Goal: Task Accomplishment & Management: Manage account settings

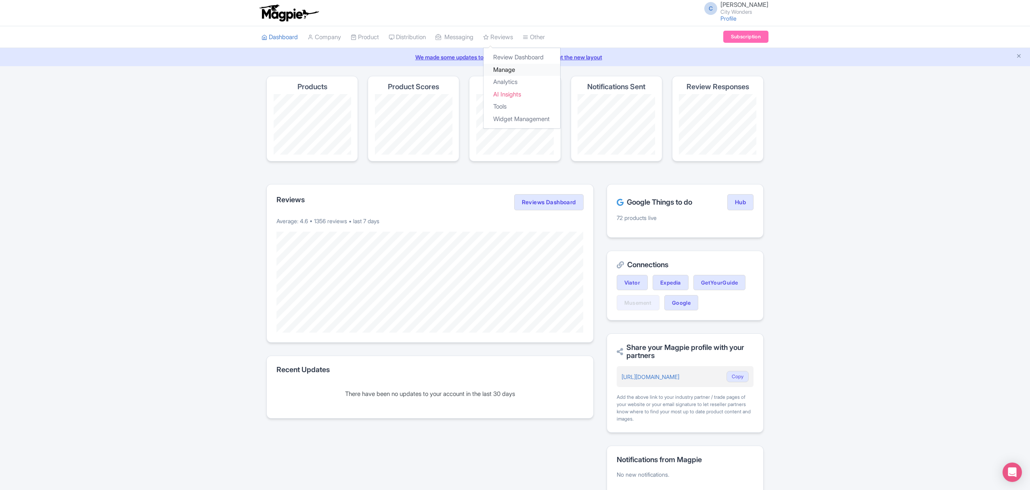
click at [522, 68] on link "Manage" at bounding box center [522, 70] width 77 height 13
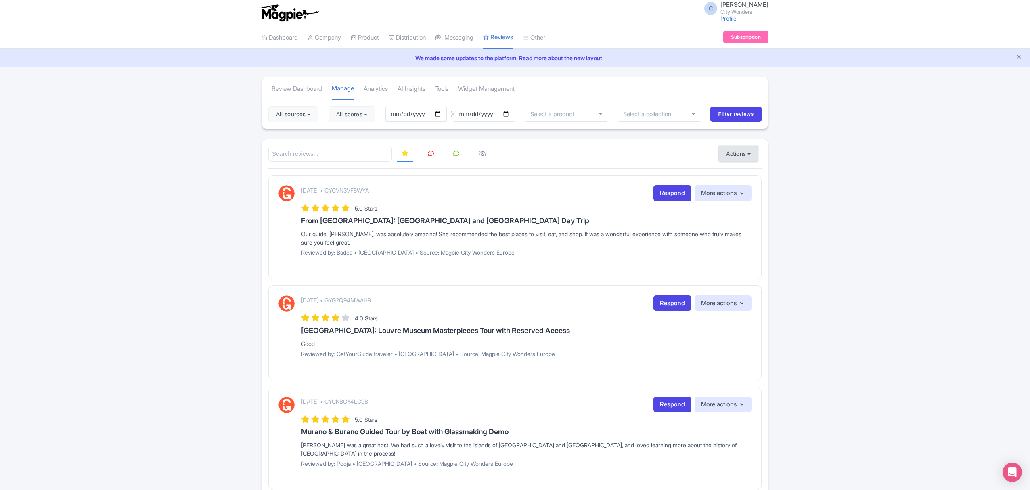
click at [747, 149] on button "Actions" at bounding box center [739, 154] width 40 height 16
click at [747, 175] on link "Import new reviews" at bounding box center [766, 174] width 95 height 16
click at [432, 54] on link "Manage Resellers" at bounding box center [427, 58] width 77 height 13
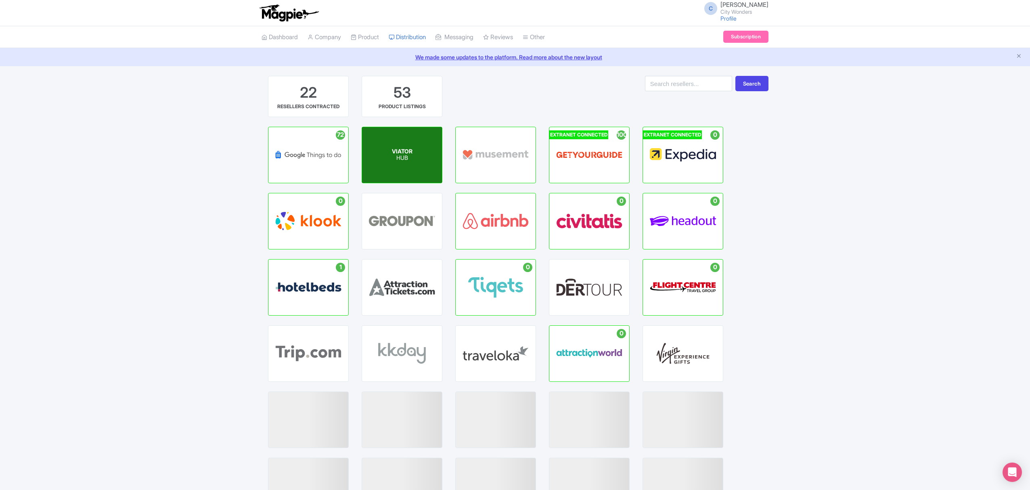
click at [412, 167] on div "VIATOR HUB" at bounding box center [402, 155] width 80 height 56
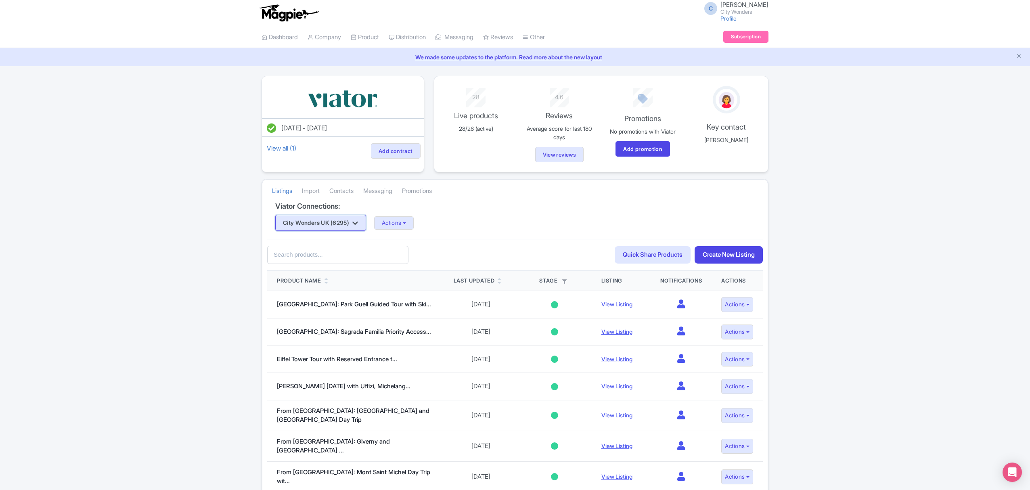
click at [358, 223] on icon "button" at bounding box center [355, 223] width 6 height 6
click at [342, 238] on link "City Wonders Ltd (3731)" at bounding box center [344, 238] width 137 height 13
click at [411, 224] on button "Actions" at bounding box center [394, 222] width 40 height 13
click at [417, 243] on link "Update Connection" at bounding box center [426, 241] width 103 height 13
click at [405, 224] on button "Actions" at bounding box center [394, 222] width 40 height 13
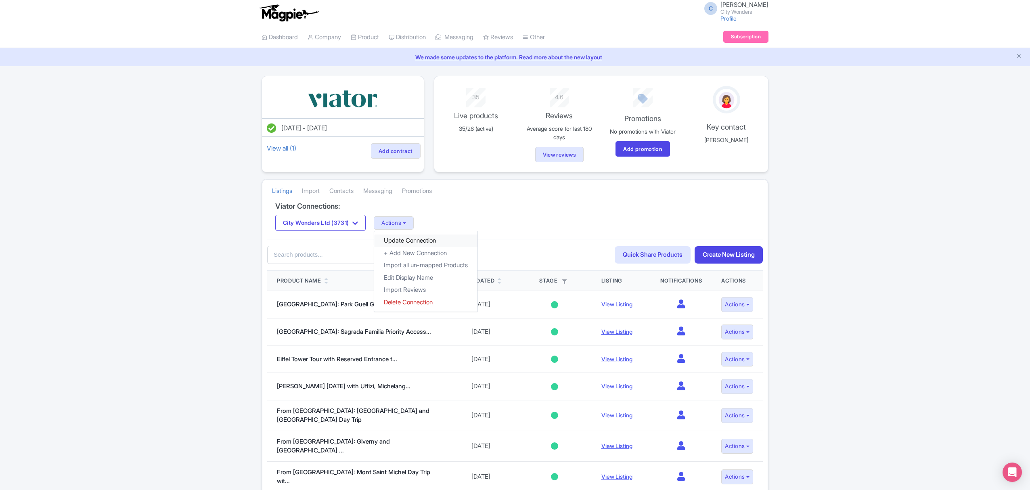
click at [441, 241] on link "Update Connection" at bounding box center [425, 241] width 103 height 13
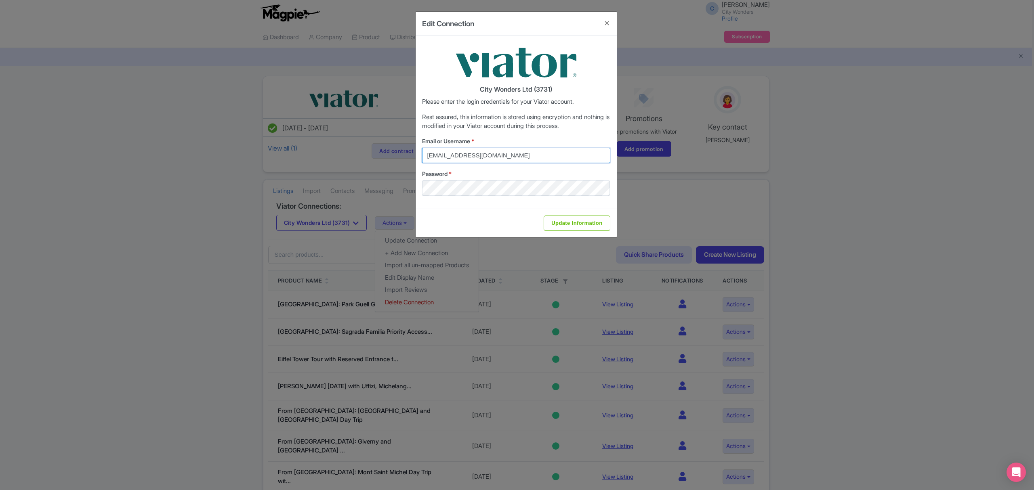
drag, startPoint x: 543, startPoint y: 152, endPoint x: 401, endPoint y: 146, distance: 142.6
click at [401, 146] on div "Edit Connection City Wonders Ltd (3731) Please enter the login credentials for …" at bounding box center [517, 245] width 1034 height 490
type input "cynthia.reis@citywonders.com"
click at [557, 225] on input "Update Information" at bounding box center [576, 223] width 66 height 15
type input "Saving..."
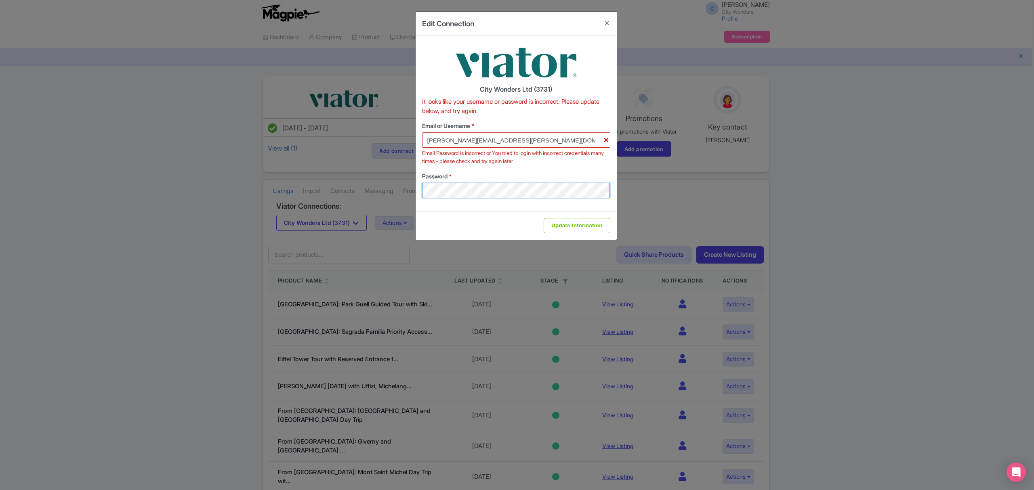
click at [371, 186] on div "Edit Connection City Wonders Ltd (3731) It looks like your username or password…" at bounding box center [517, 245] width 1034 height 490
click at [612, 210] on div "City Wonders Ltd (3731) It looks like your username or password is incorrect. P…" at bounding box center [515, 123] width 201 height 175
click at [602, 223] on input "Update Information" at bounding box center [576, 225] width 66 height 15
type input "Saving..."
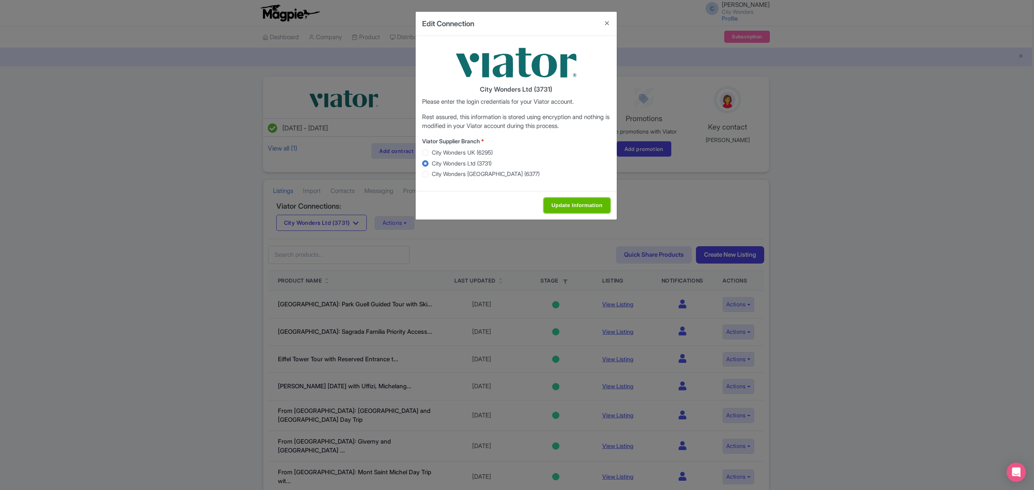
click at [595, 204] on input "Update Information" at bounding box center [576, 205] width 66 height 15
type input "Saving..."
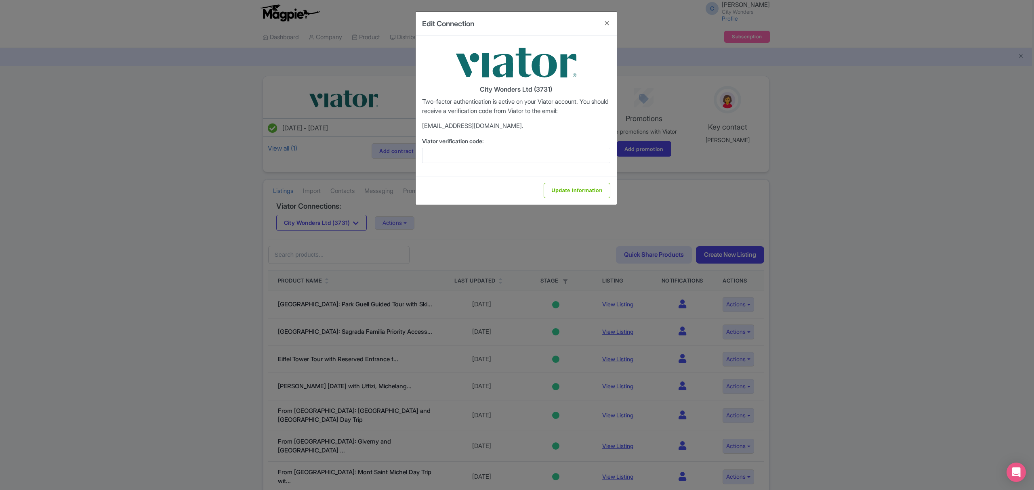
click at [480, 130] on p "federica.bro***@citywonders.com." at bounding box center [516, 126] width 188 height 9
click at [466, 157] on input "Viator verification code:" at bounding box center [516, 155] width 188 height 15
type input "775344"
click at [591, 195] on input "Update Information" at bounding box center [576, 190] width 66 height 15
type input "Update Information"
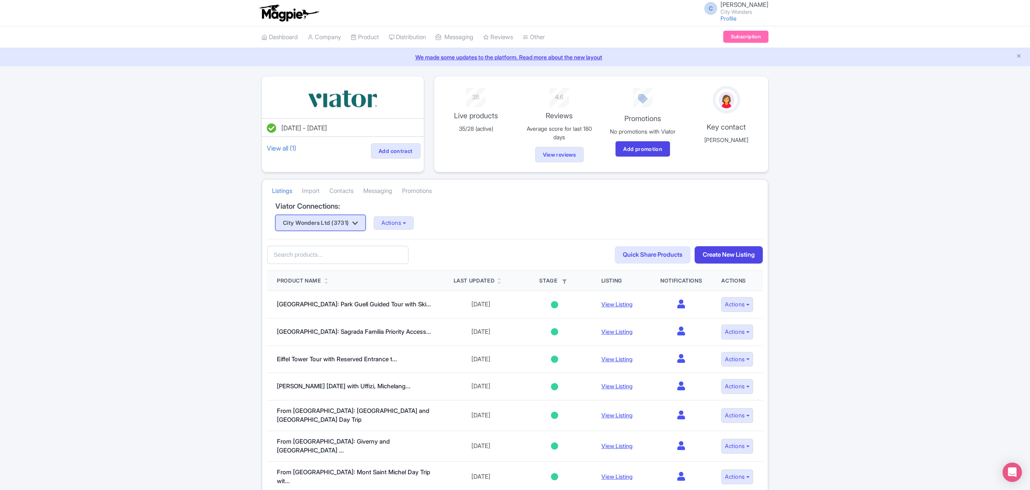
click at [358, 226] on icon "button" at bounding box center [355, 223] width 6 height 6
click at [339, 251] on link "City Wonders UK (6295)" at bounding box center [344, 251] width 137 height 13
click at [405, 225] on button "Actions" at bounding box center [394, 222] width 40 height 13
click at [433, 241] on link "Update Connection" at bounding box center [425, 241] width 103 height 13
click at [399, 222] on button "Actions" at bounding box center [394, 222] width 40 height 13
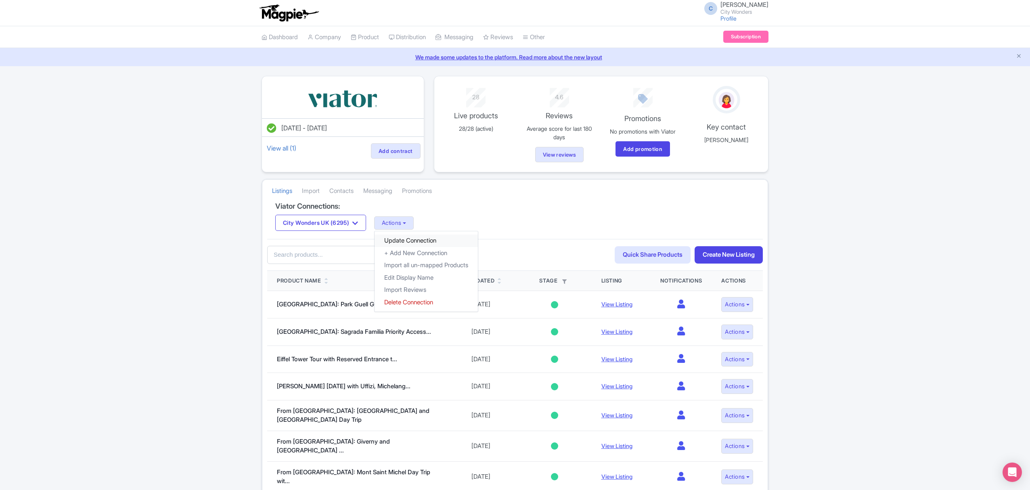
click at [414, 241] on link "Update Connection" at bounding box center [426, 241] width 103 height 13
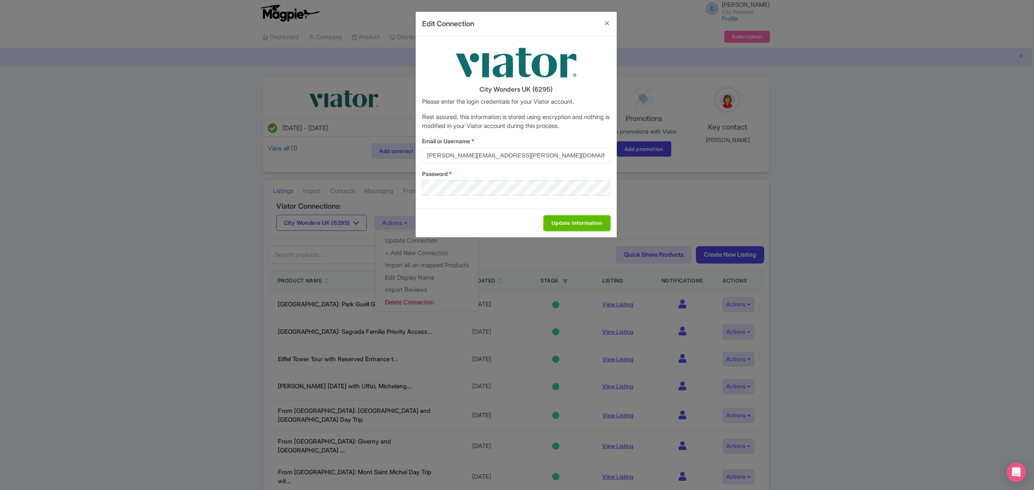
click at [559, 223] on input "Update Information" at bounding box center [576, 223] width 66 height 15
type input "Saving..."
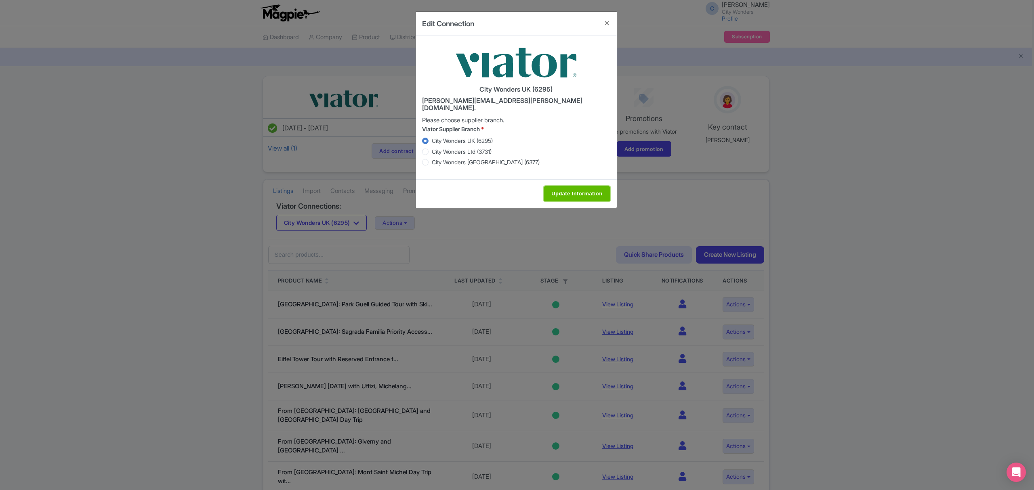
click at [559, 194] on input "Update Information" at bounding box center [576, 193] width 66 height 15
type input "Saving..."
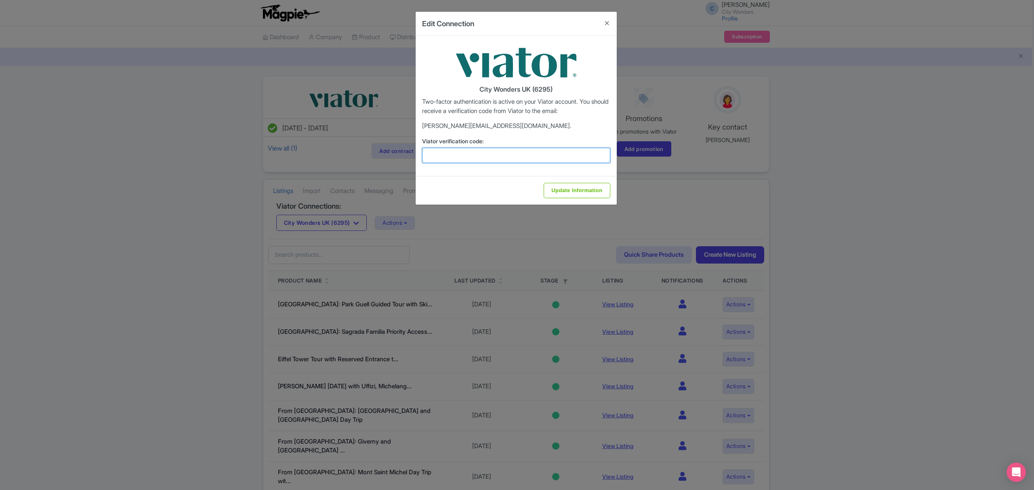
click at [549, 154] on input "Viator verification code:" at bounding box center [516, 155] width 188 height 15
click at [505, 158] on input "Viator verification code:" at bounding box center [516, 155] width 188 height 15
type input "286762"
click at [553, 182] on div "Update Information" at bounding box center [515, 190] width 201 height 29
click at [554, 189] on input "Update Information" at bounding box center [576, 190] width 66 height 15
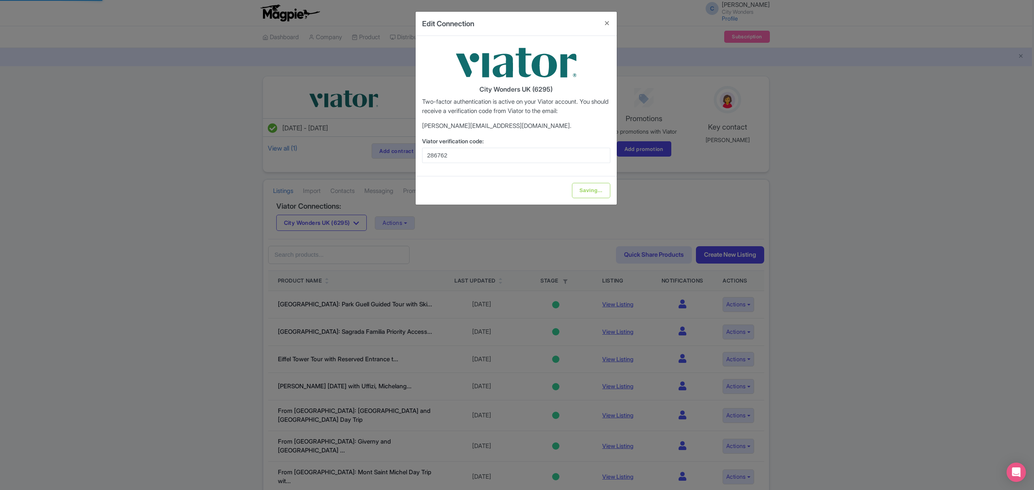
type input "Update Information"
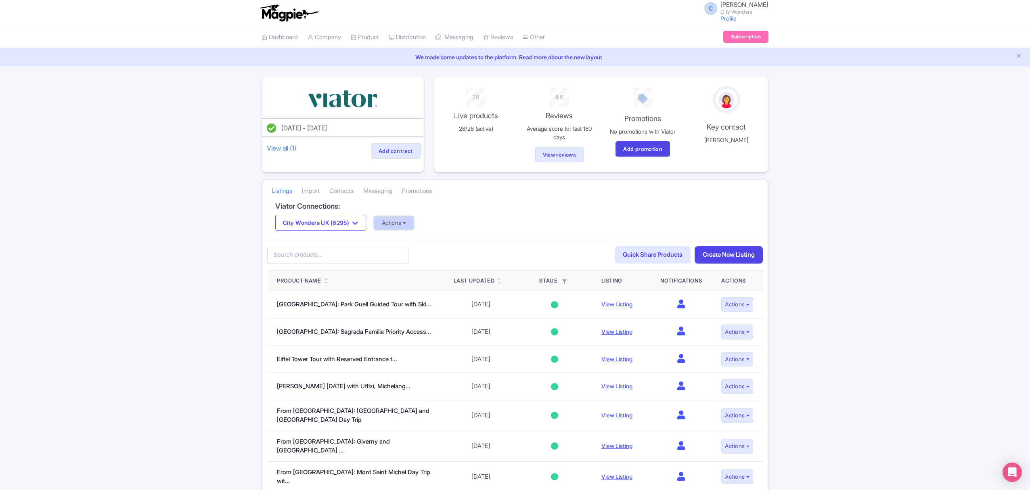
click at [409, 225] on button "Actions" at bounding box center [394, 222] width 40 height 13
click at [181, 252] on div "Aug 24, 2022 - Aug 24, 2023 View all (1) Add contract 28 Live products 28/28 (a…" at bounding box center [515, 498] width 1030 height 845
click at [353, 224] on button "City Wonders UK (6295)" at bounding box center [320, 223] width 91 height 16
click at [349, 262] on link "City Wonders [GEOGRAPHIC_DATA] (6377)" at bounding box center [344, 263] width 137 height 13
click at [412, 225] on button "Actions" at bounding box center [394, 222] width 40 height 13
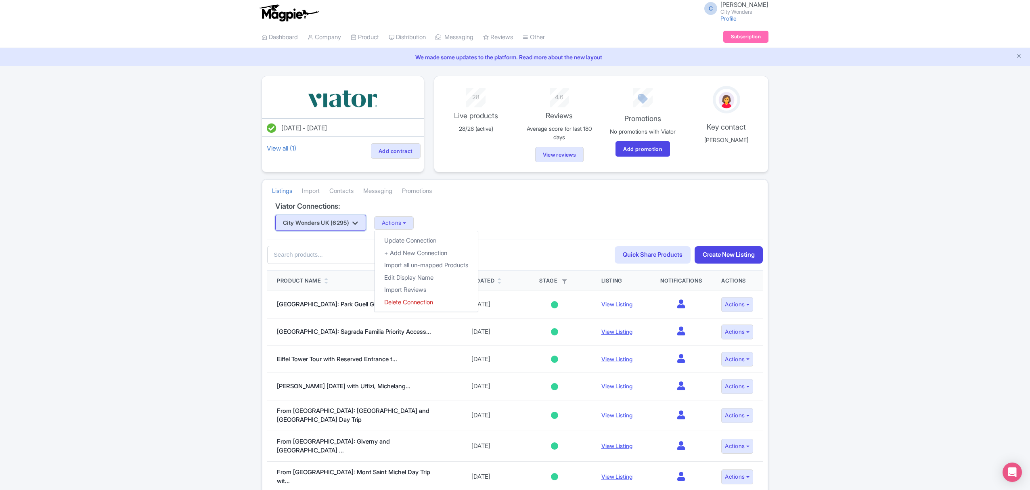
click at [346, 227] on button "City Wonders UK (6295)" at bounding box center [320, 223] width 91 height 16
click at [427, 226] on button "Actions" at bounding box center [447, 222] width 40 height 13
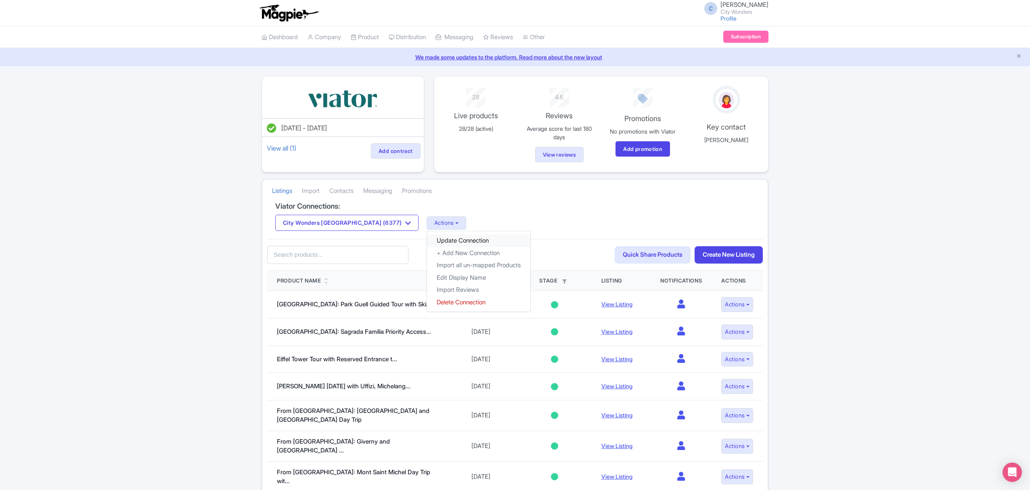
click at [427, 241] on link "Update Connection" at bounding box center [478, 241] width 103 height 13
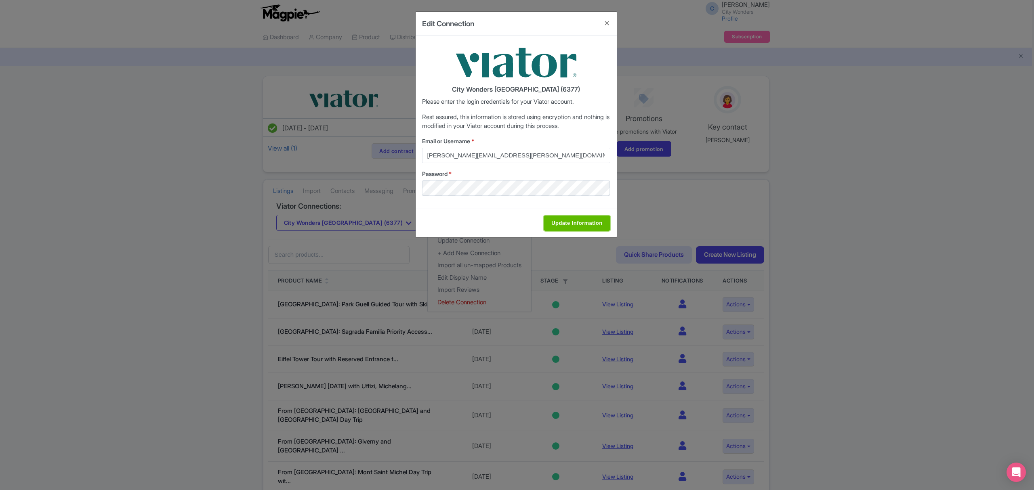
click at [577, 220] on input "Update Information" at bounding box center [576, 223] width 66 height 15
type input "Saving..."
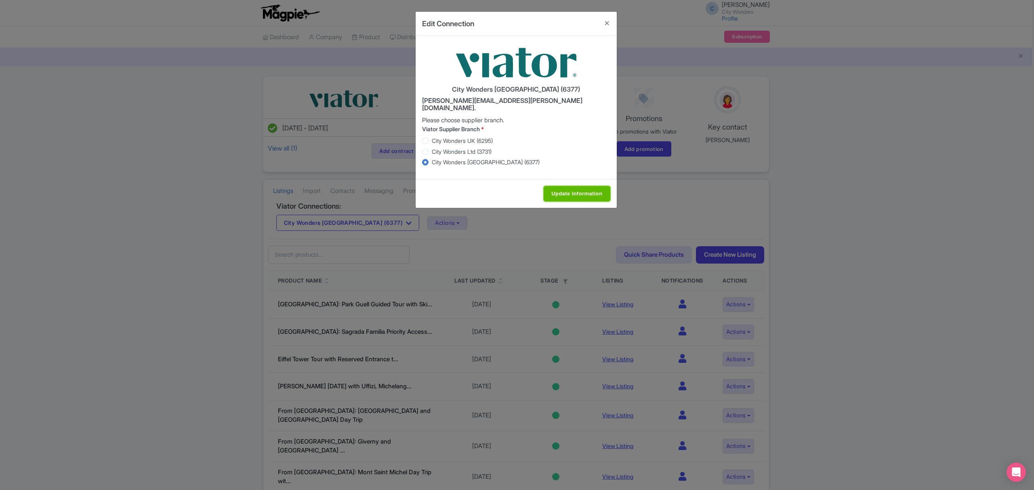
click at [588, 188] on input "Update Information" at bounding box center [576, 193] width 66 height 15
type input "Saving..."
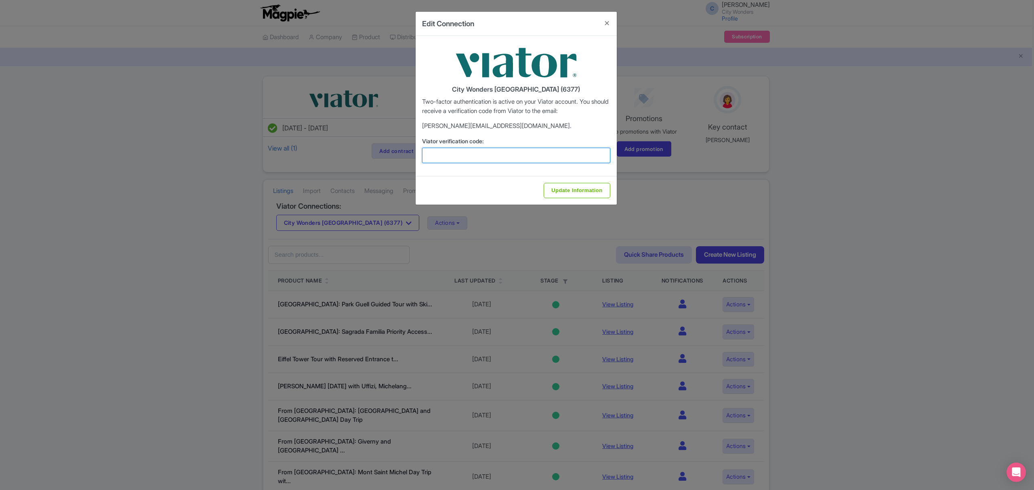
click at [512, 154] on input "Viator verification code:" at bounding box center [516, 155] width 188 height 15
type input "736498"
click at [567, 191] on input "Update Information" at bounding box center [576, 190] width 66 height 15
type input "Update Information"
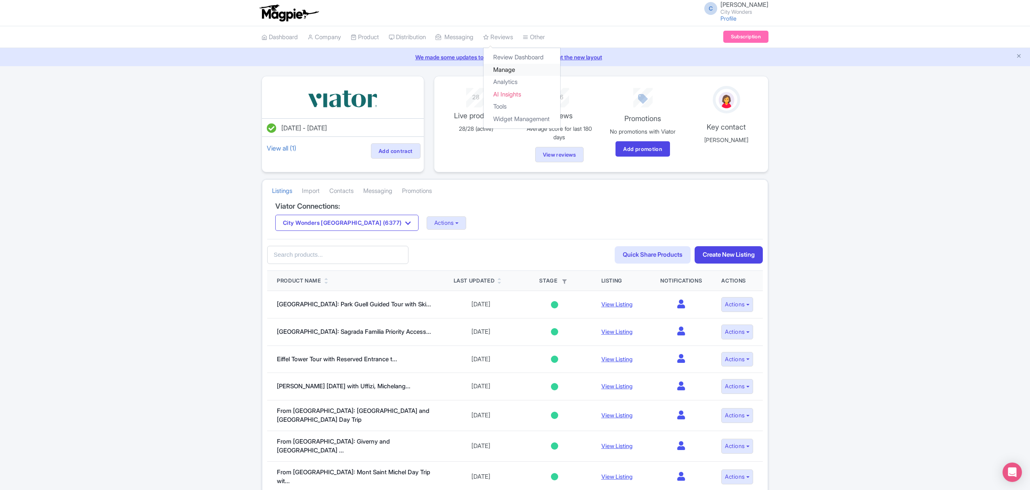
click at [514, 73] on link "Manage" at bounding box center [522, 70] width 77 height 13
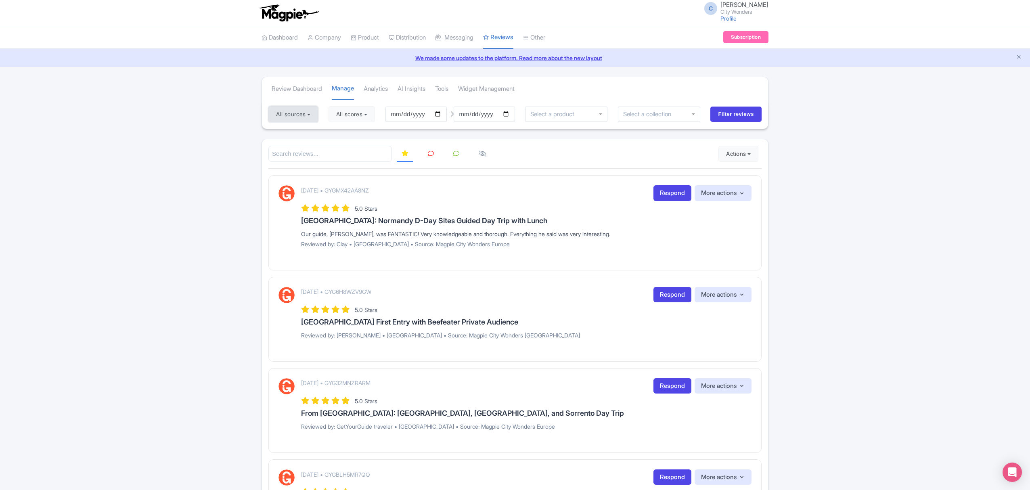
click at [308, 110] on button "All sources" at bounding box center [293, 114] width 50 height 16
click at [311, 133] on link "Deselect all" at bounding box center [317, 131] width 30 height 8
checkbox input "false"
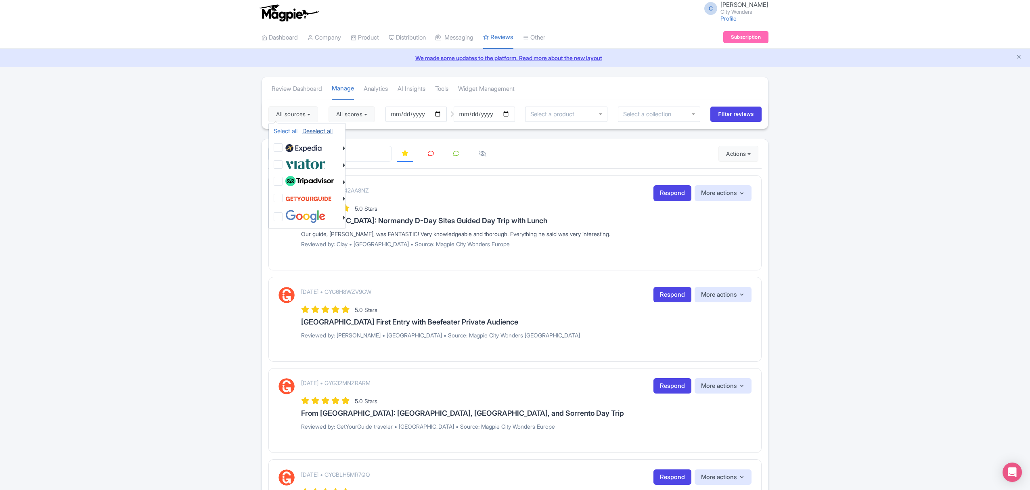
checkbox input "false"
click at [283, 165] on label at bounding box center [304, 163] width 42 height 13
click at [283, 163] on input "checkbox" at bounding box center [285, 159] width 5 height 5
checkbox input "true"
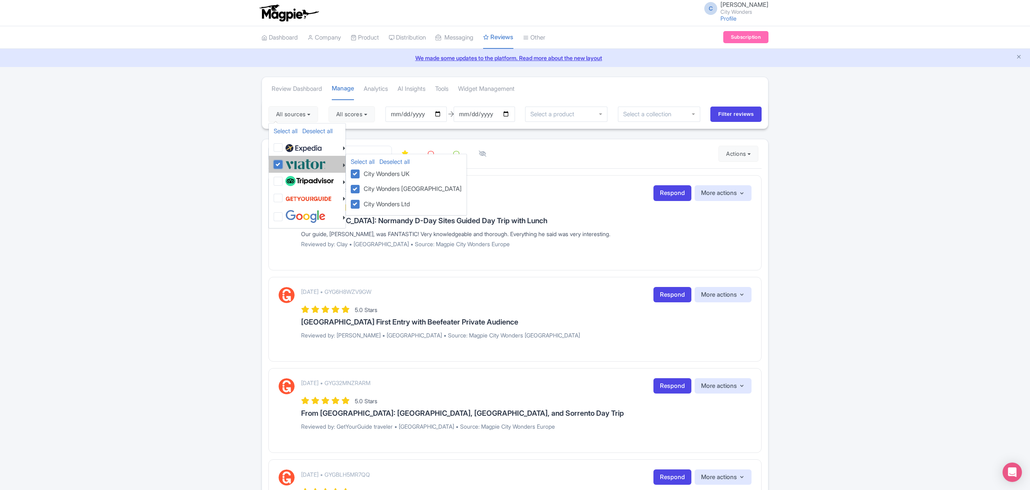
checkbox input "true"
click at [441, 115] on input "2025-06-03" at bounding box center [416, 114] width 61 height 15
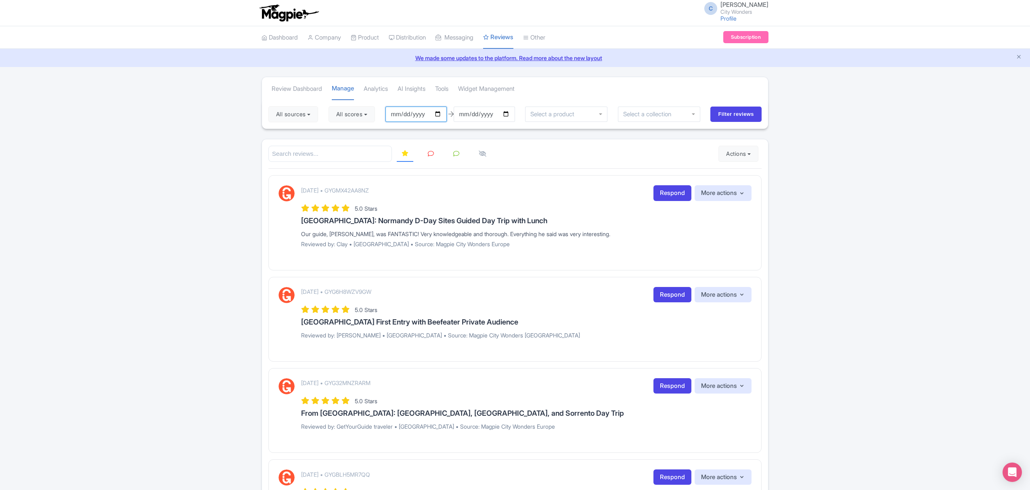
click at [441, 112] on input "2025-07-03" at bounding box center [416, 114] width 61 height 15
type input "[DATE]"
click at [510, 114] on input "2025-09-02" at bounding box center [484, 114] width 61 height 15
type input "[DATE]"
click at [731, 115] on input "Filter reviews" at bounding box center [736, 114] width 51 height 15
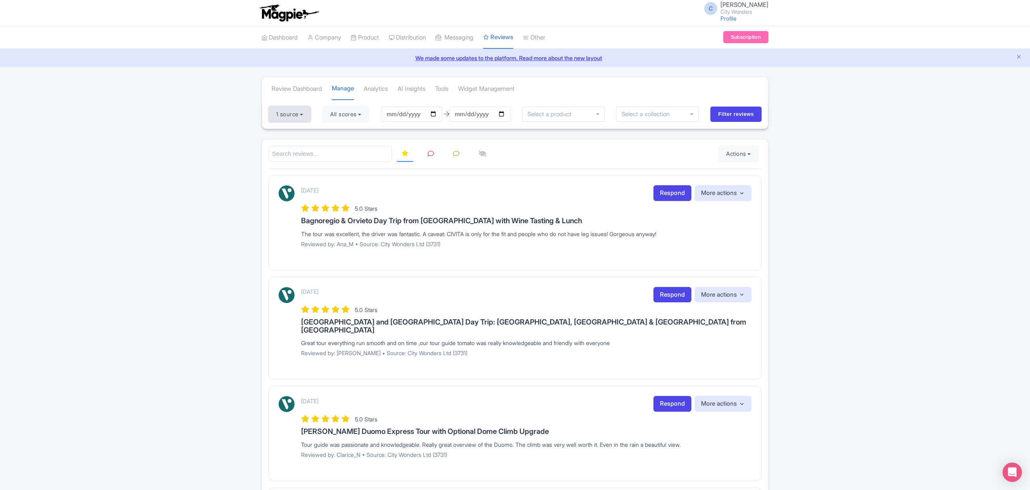
click at [304, 120] on button "1 source" at bounding box center [289, 114] width 42 height 16
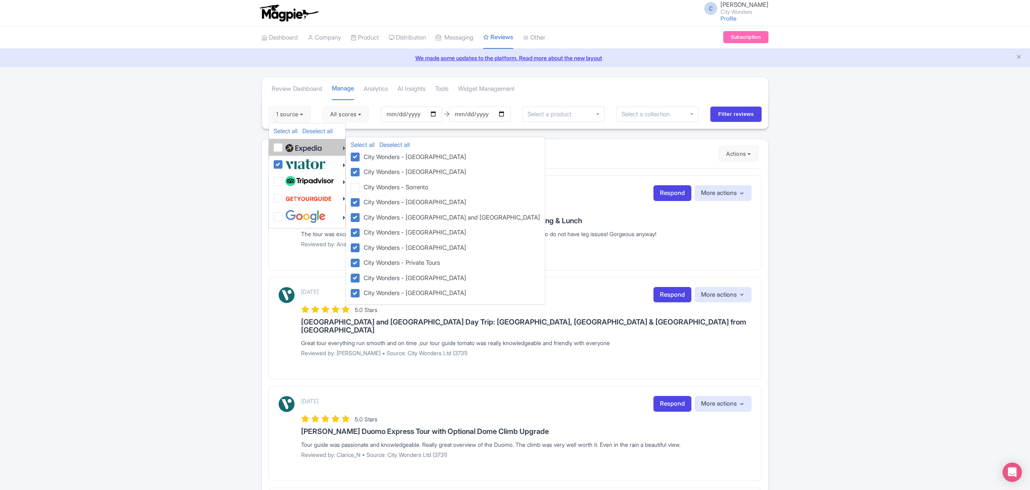
click at [302, 149] on img at bounding box center [303, 148] width 36 height 12
click at [289, 146] on input "checkbox" at bounding box center [285, 143] width 5 height 5
checkbox input "true"
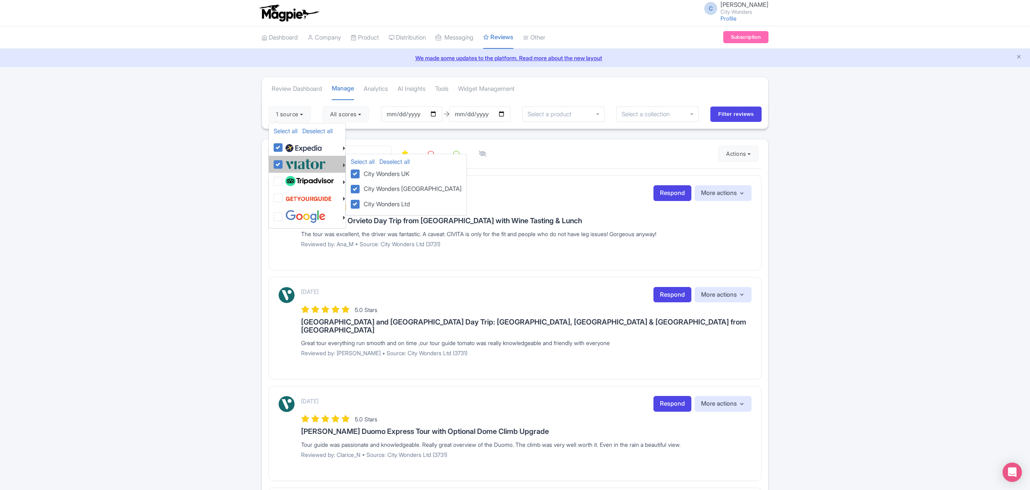
click at [283, 165] on label at bounding box center [304, 163] width 42 height 13
click at [283, 163] on input "checkbox" at bounding box center [285, 159] width 5 height 5
checkbox input "false"
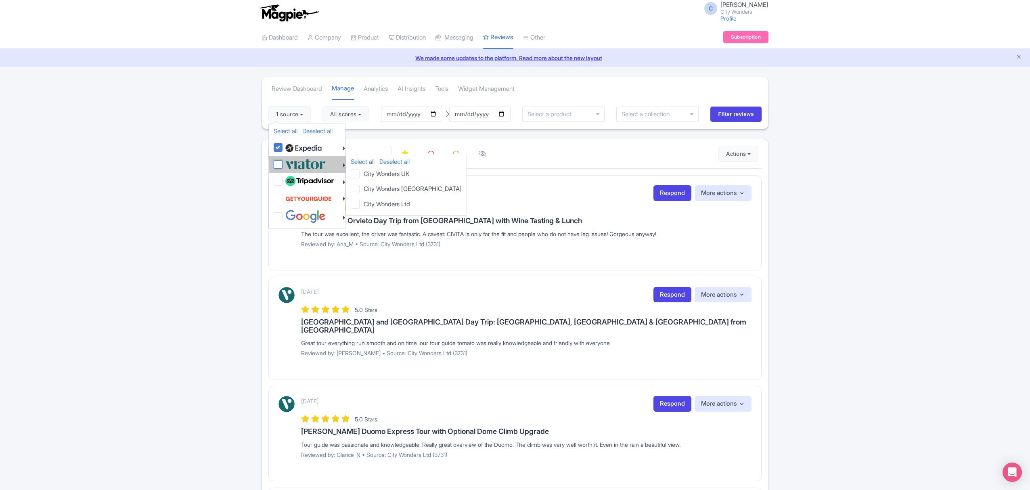
checkbox input "false"
click at [740, 112] on input "Filter reviews" at bounding box center [736, 114] width 51 height 15
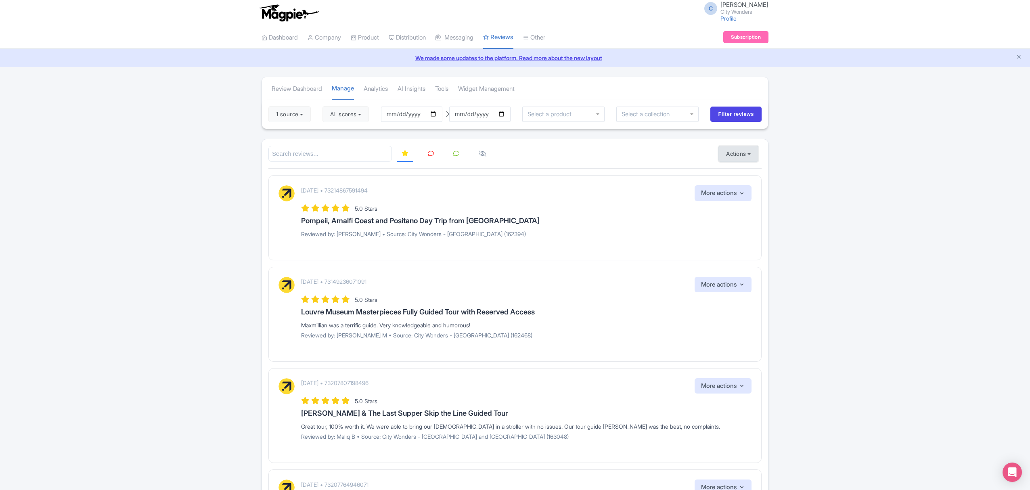
click at [752, 157] on button "Actions" at bounding box center [739, 154] width 40 height 16
click at [304, 110] on button "1 source" at bounding box center [289, 114] width 42 height 16
click at [735, 155] on button "Actions" at bounding box center [739, 154] width 40 height 16
click at [742, 176] on link "Import new reviews" at bounding box center [766, 174] width 95 height 16
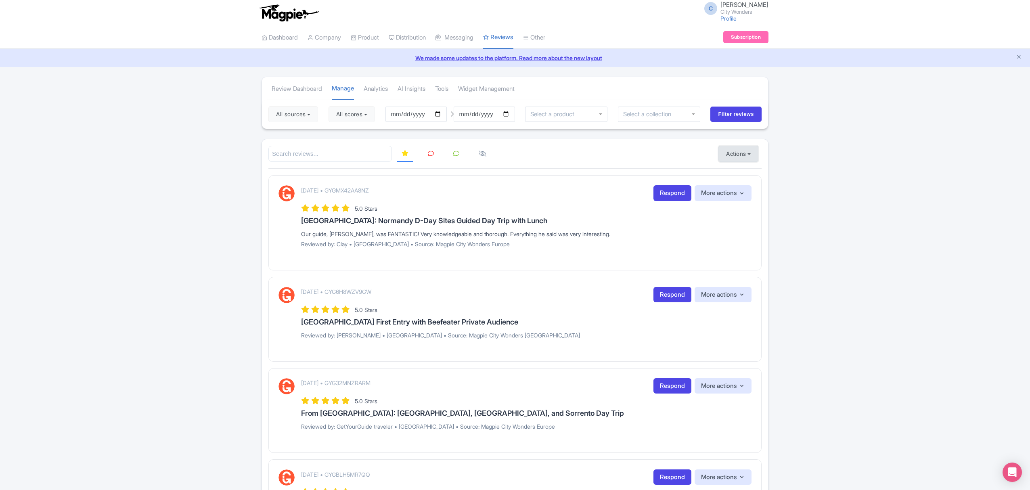
click at [749, 159] on button "Actions" at bounding box center [739, 154] width 40 height 16
click at [755, 187] on link "Download Reviews" at bounding box center [766, 188] width 95 height 13
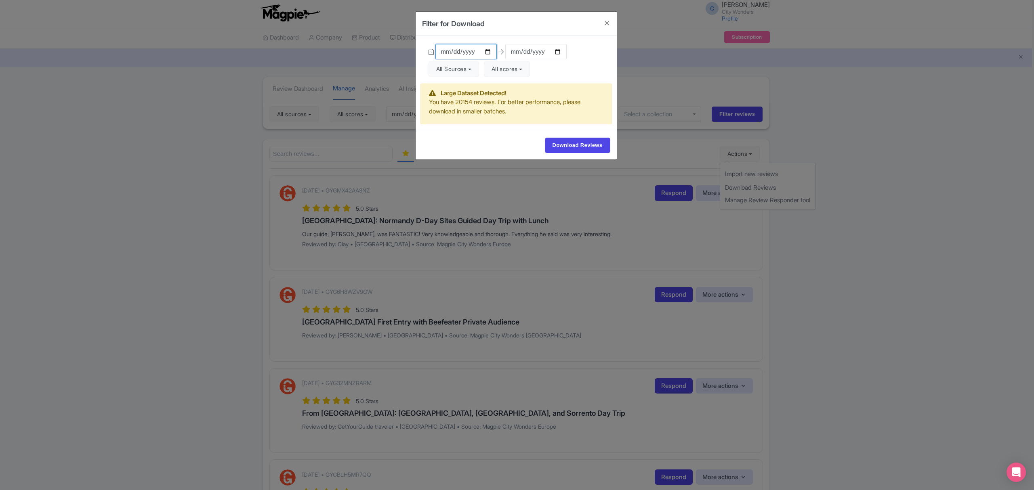
click at [487, 53] on input "[DATE]" at bounding box center [465, 51] width 61 height 15
type input "[DATE]"
click at [560, 53] on input "[DATE]" at bounding box center [535, 51] width 61 height 15
type input "[DATE]"
click at [473, 65] on button "All Sources" at bounding box center [453, 69] width 50 height 16
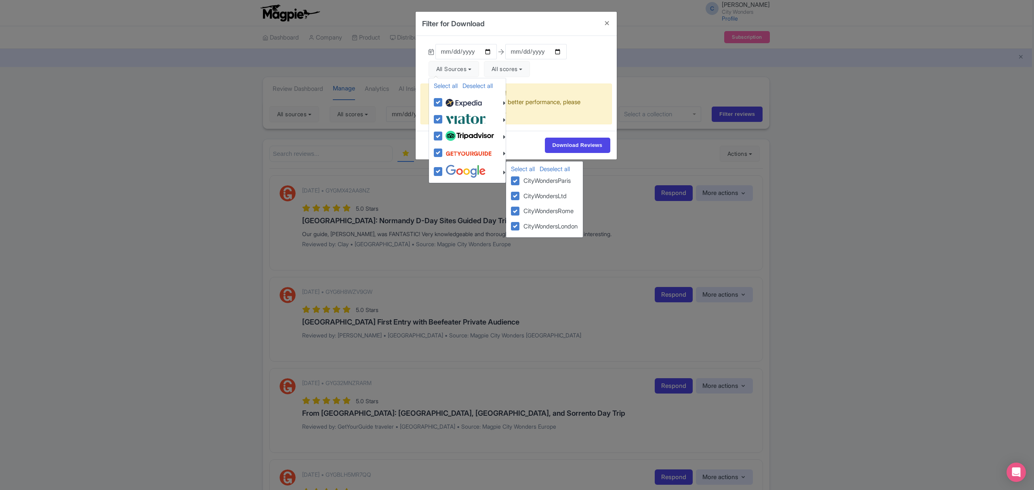
click at [443, 172] on label at bounding box center [464, 171] width 42 height 13
click at [443, 170] on input "checkbox" at bounding box center [445, 167] width 5 height 5
checkbox input "false"
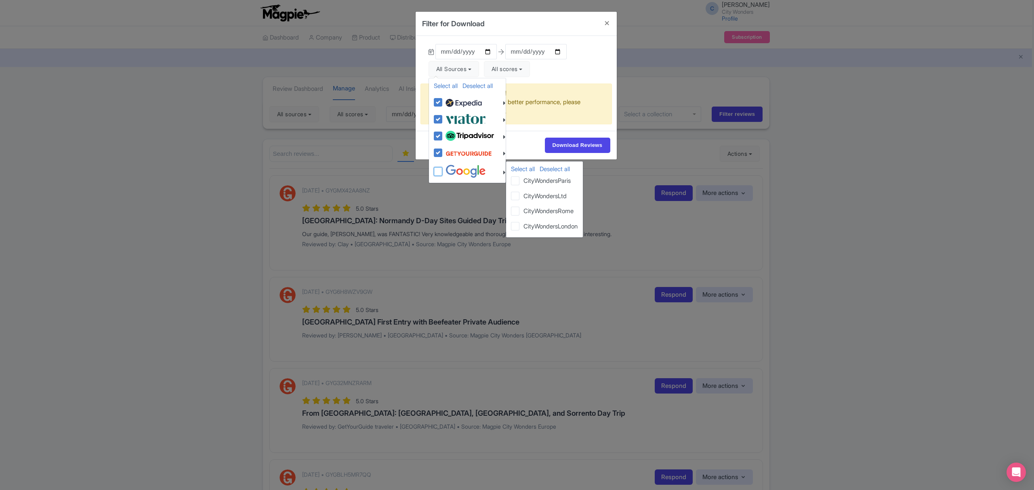
checkbox input "false"
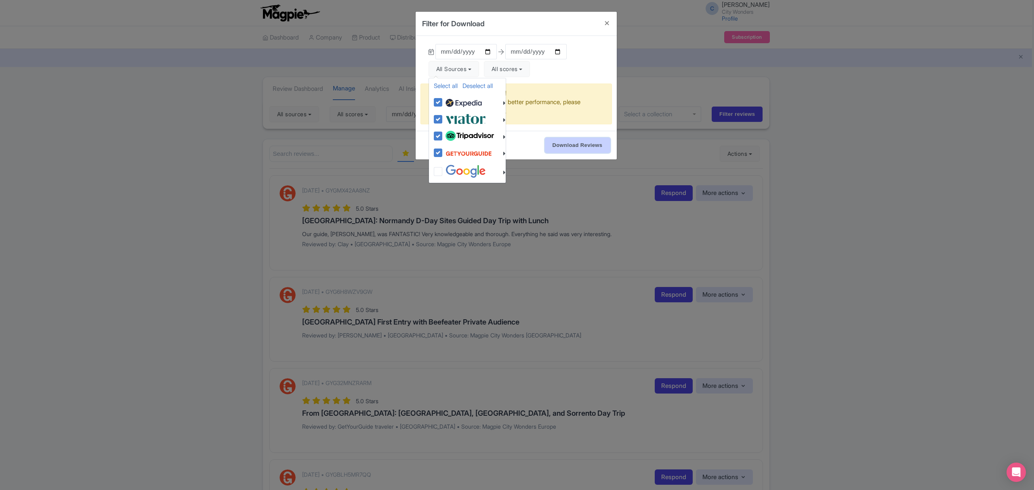
click at [564, 149] on input "Download Reviews" at bounding box center [577, 145] width 65 height 15
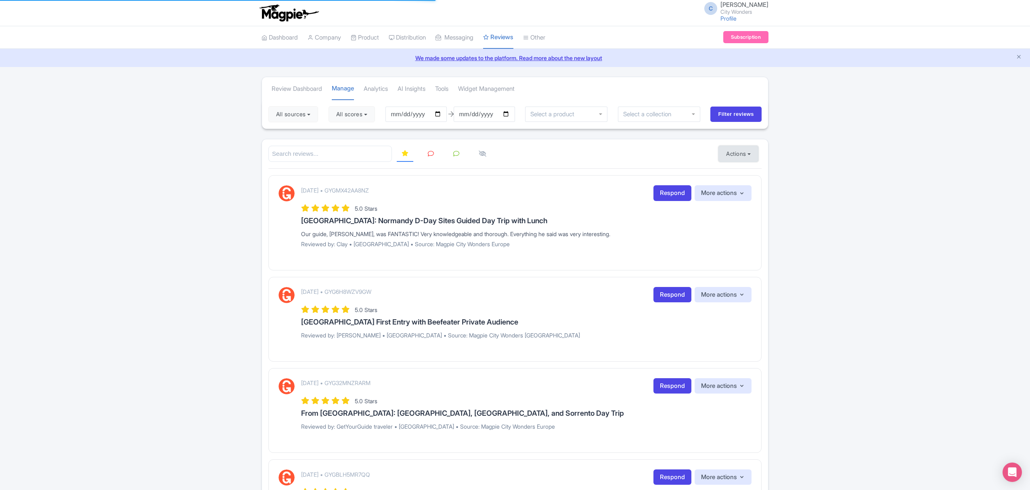
click at [745, 155] on button "Actions" at bounding box center [739, 154] width 40 height 16
click at [759, 186] on link "Download Reviews" at bounding box center [766, 188] width 95 height 13
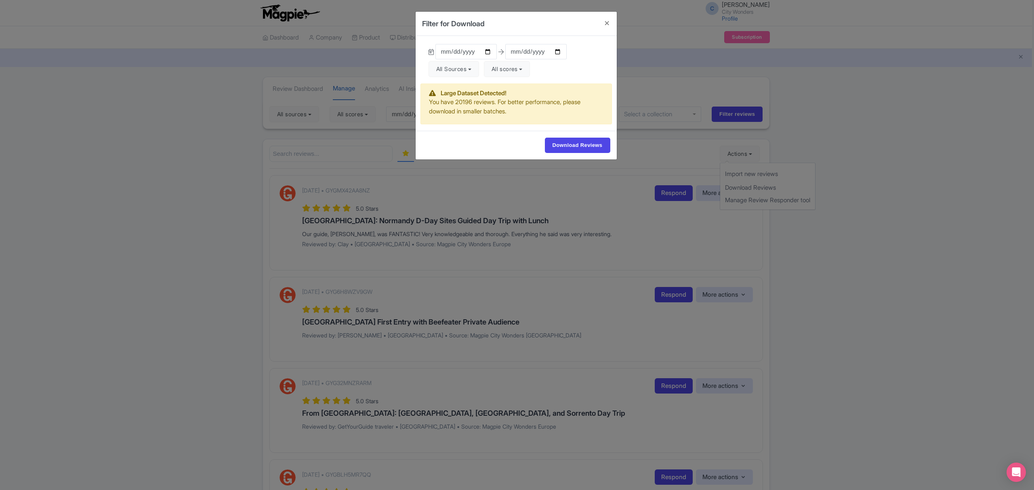
drag, startPoint x: 436, startPoint y: 103, endPoint x: 518, endPoint y: 109, distance: 82.6
click at [518, 109] on p "You have 20196 reviews. For better performance, please download in smaller batc…" at bounding box center [516, 107] width 174 height 18
click at [488, 52] on input "2025-06-03" at bounding box center [465, 51] width 61 height 15
type input "2025-08-21"
click at [558, 54] on input "2025-09-02" at bounding box center [535, 51] width 61 height 15
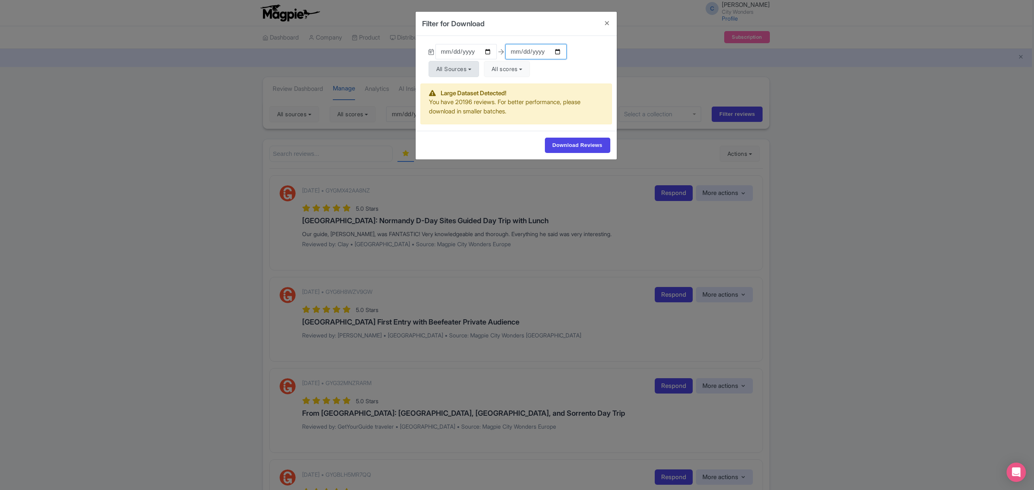
type input "2025-09-01"
click at [474, 69] on button "All Sources" at bounding box center [453, 69] width 50 height 16
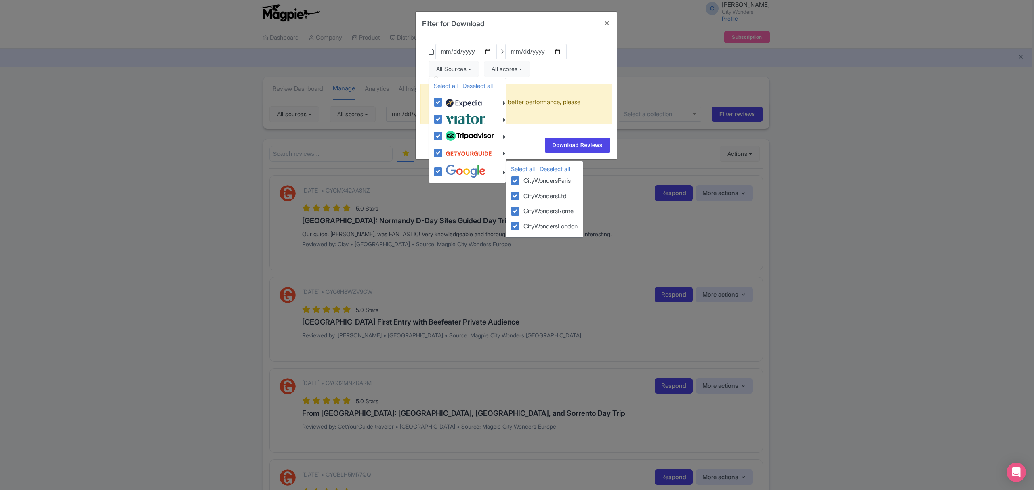
click at [462, 173] on img at bounding box center [465, 171] width 40 height 13
click at [449, 170] on input "checkbox" at bounding box center [445, 167] width 5 height 5
checkbox input "false"
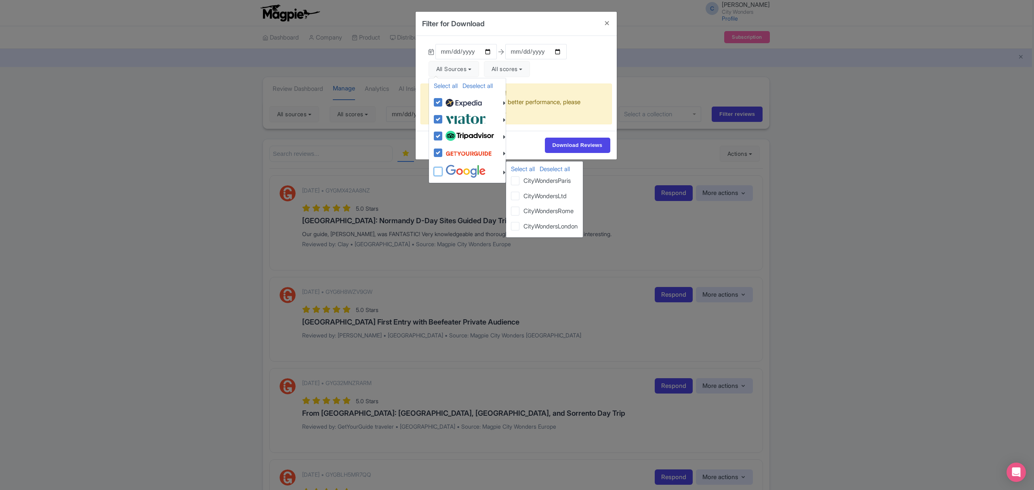
checkbox input "false"
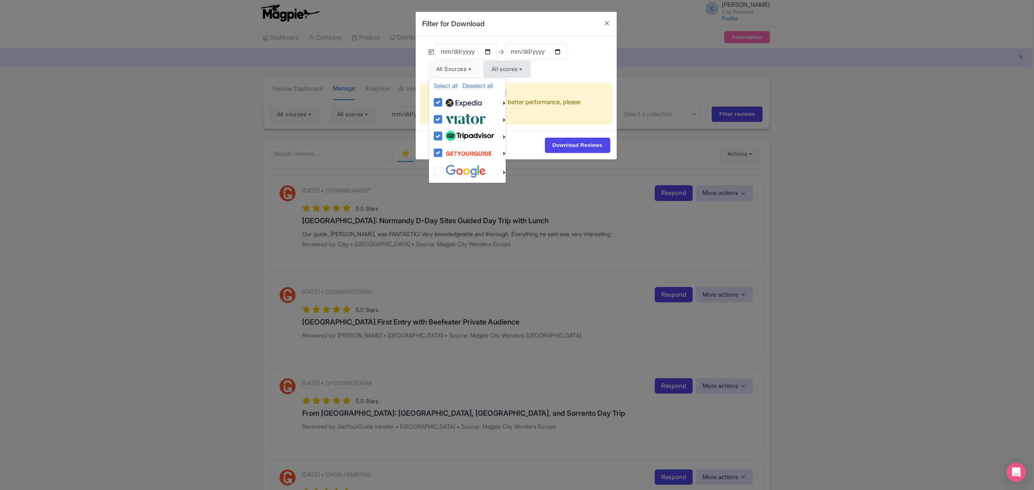
click at [526, 70] on button "All scores" at bounding box center [507, 69] width 46 height 16
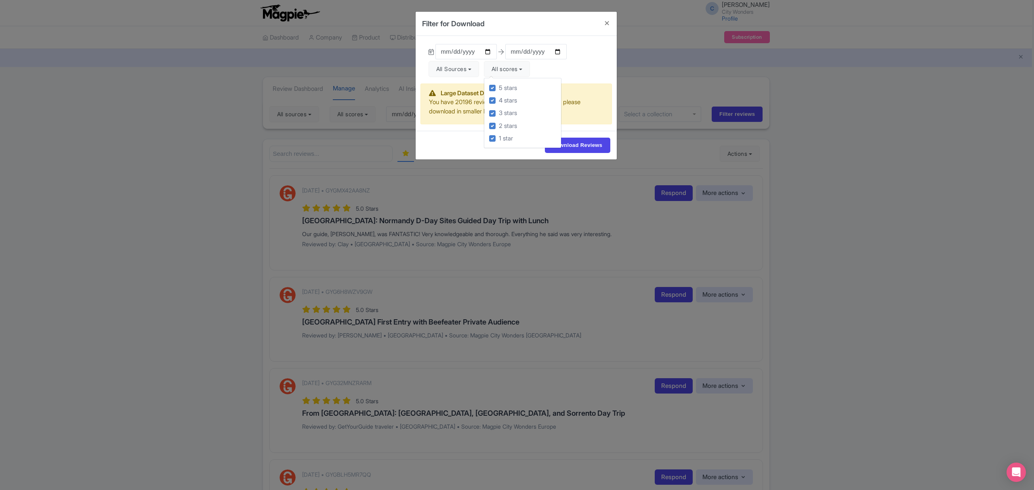
click at [590, 71] on div "2025-08-21 2025-09-01 All Sources Select all Deselect all Select all Deselect a…" at bounding box center [515, 60] width 201 height 48
click at [586, 147] on input "Download Reviews" at bounding box center [577, 145] width 65 height 15
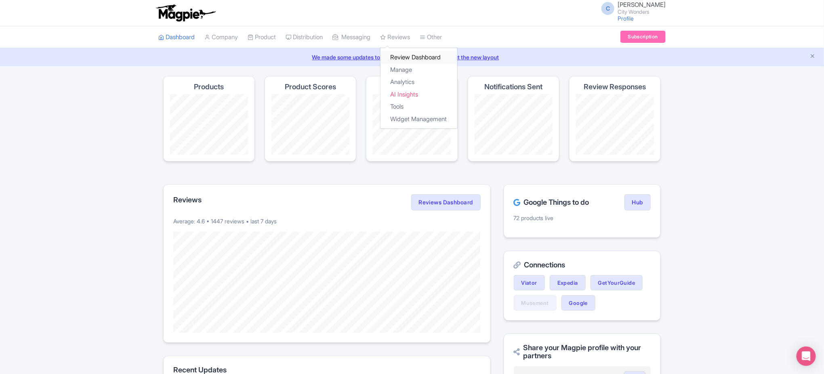
click at [409, 57] on link "Review Dashboard" at bounding box center [418, 57] width 77 height 13
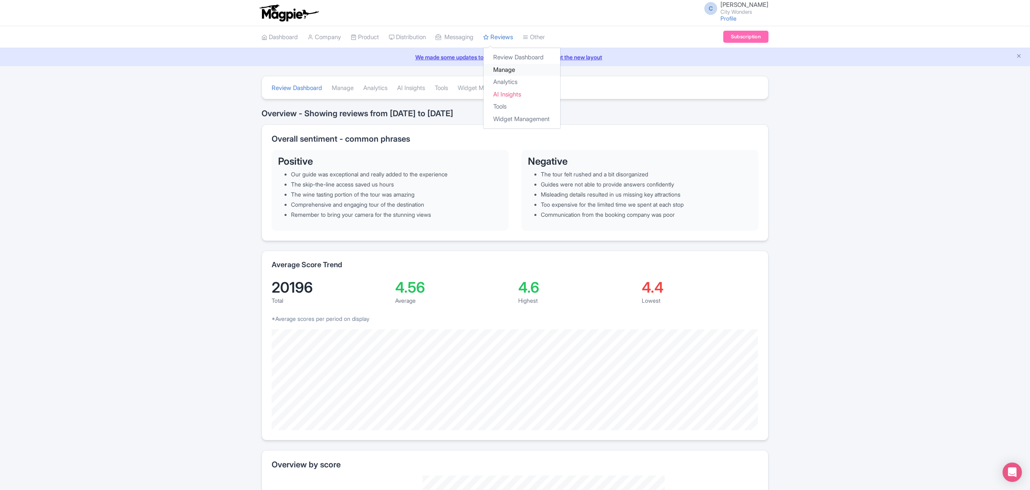
click at [513, 67] on link "Manage" at bounding box center [522, 70] width 77 height 13
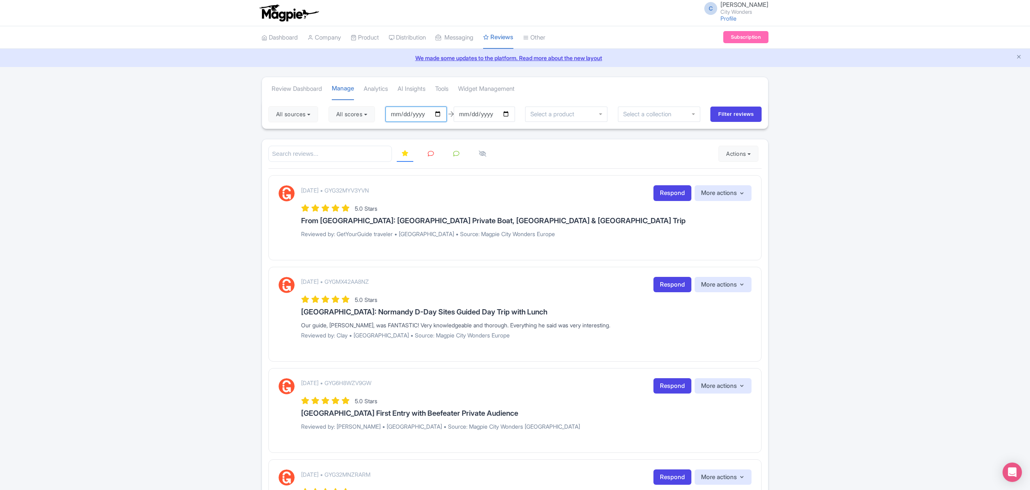
click at [414, 115] on input "[DATE]" at bounding box center [416, 114] width 61 height 15
click at [441, 115] on input "[DATE]" at bounding box center [416, 114] width 61 height 15
type input "[DATE]"
click at [511, 118] on input "[DATE]" at bounding box center [484, 114] width 61 height 15
type input "[DATE]"
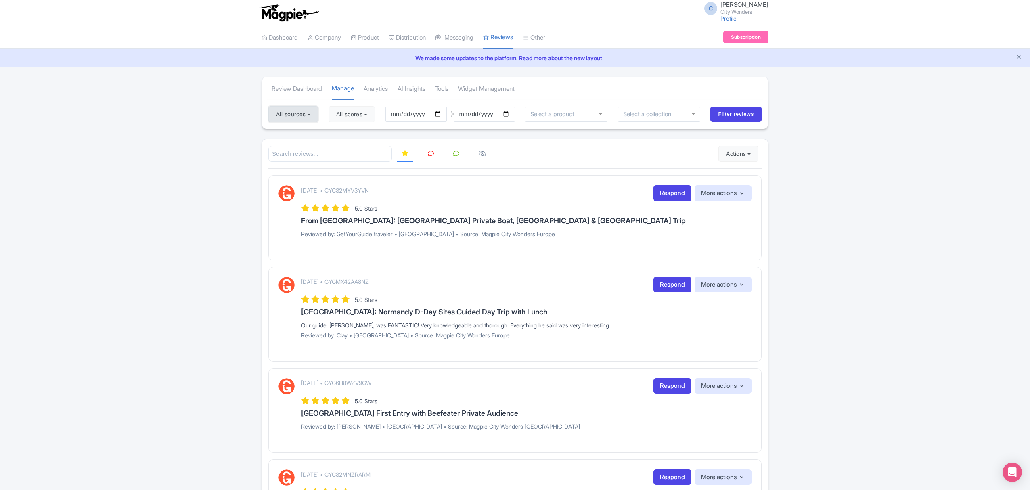
click at [312, 112] on button "All sources" at bounding box center [293, 114] width 50 height 16
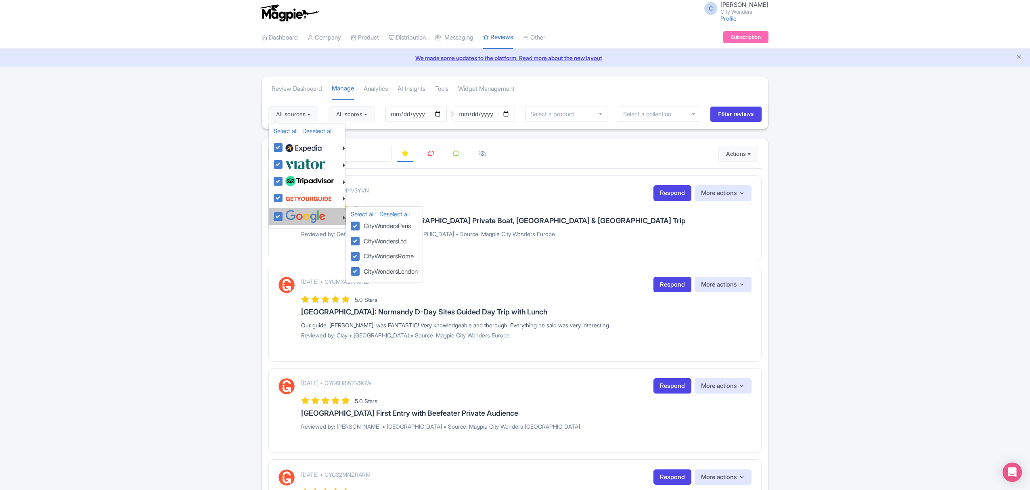
click at [283, 219] on label at bounding box center [304, 216] width 42 height 13
click at [283, 215] on input "checkbox" at bounding box center [285, 212] width 5 height 5
checkbox input "false"
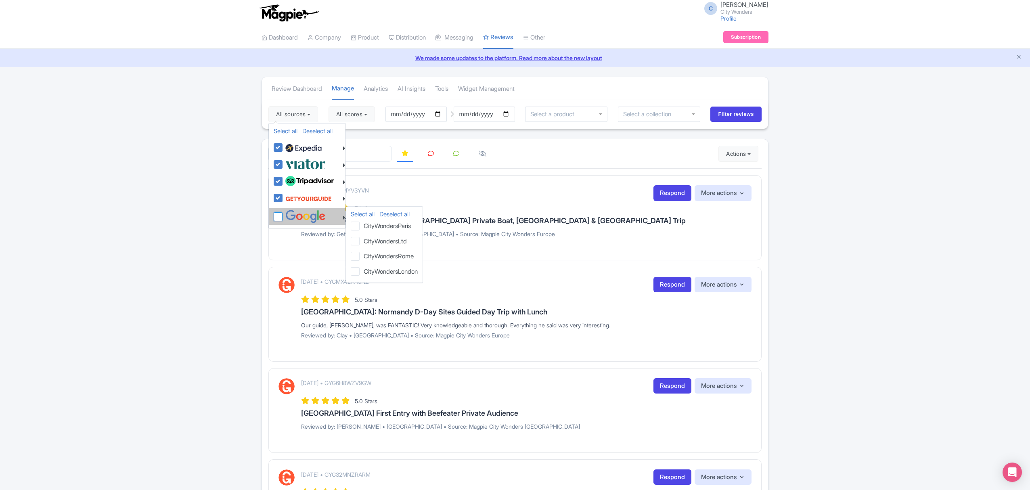
checkbox input "false"
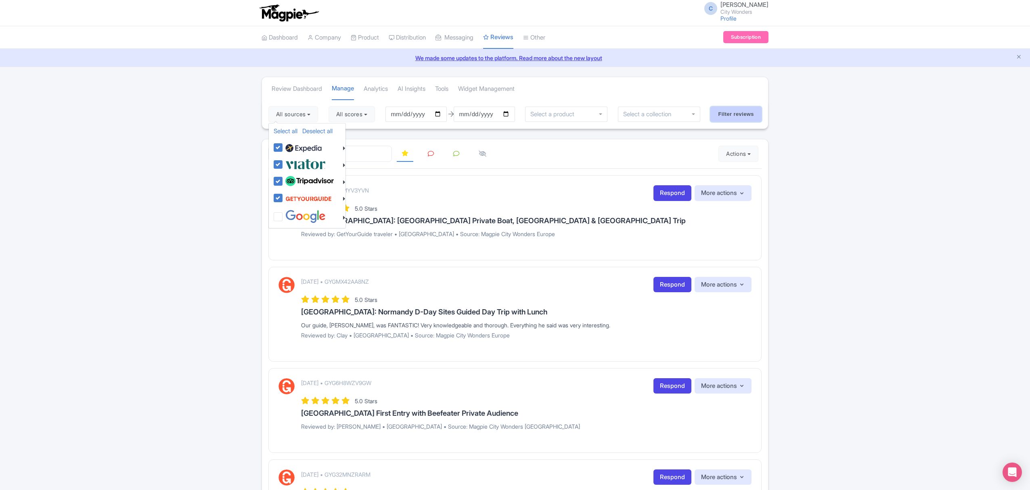
click at [737, 112] on input "Filter reviews" at bounding box center [736, 114] width 51 height 15
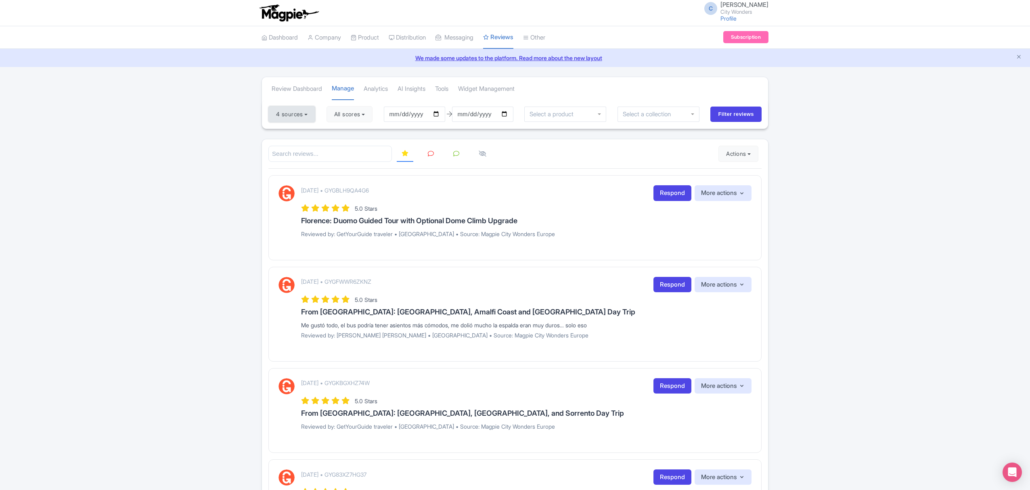
click at [299, 115] on button "4 sources" at bounding box center [291, 114] width 47 height 16
click at [289, 134] on link "Select all" at bounding box center [286, 131] width 24 height 8
checkbox input "true"
click at [289, 130] on link "Select all" at bounding box center [286, 131] width 24 height 8
click at [312, 132] on link "Deselect all" at bounding box center [317, 131] width 30 height 8
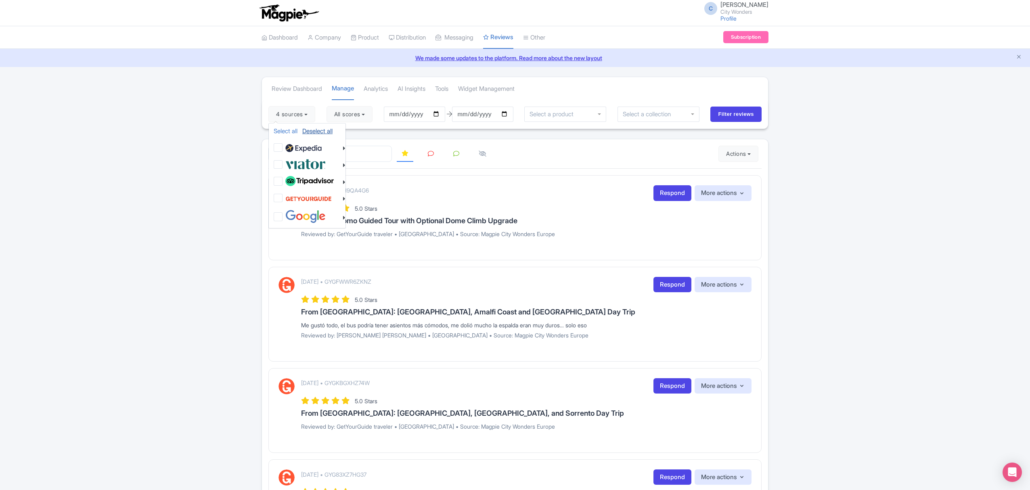
checkbox input "false"
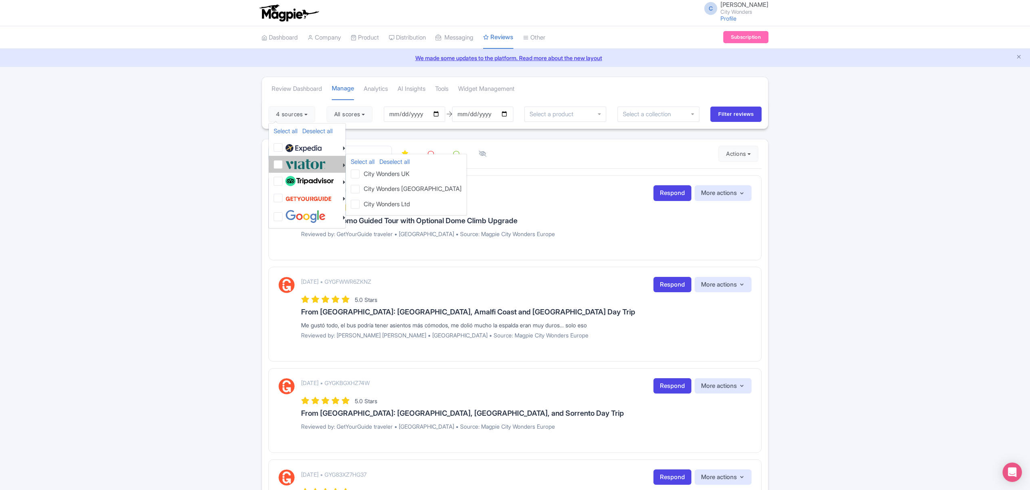
click at [304, 167] on img at bounding box center [305, 163] width 40 height 13
click at [289, 163] on input "checkbox" at bounding box center [285, 159] width 5 height 5
checkbox input "true"
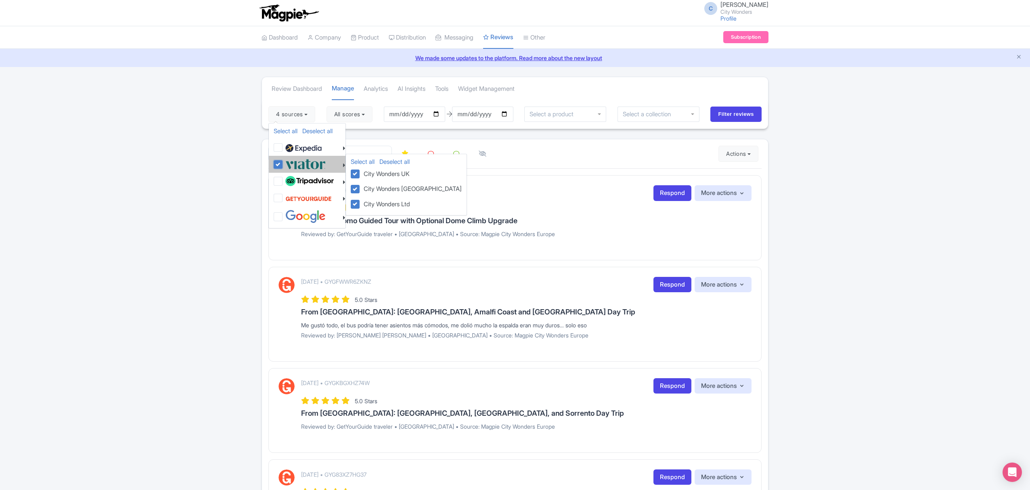
checkbox input "true"
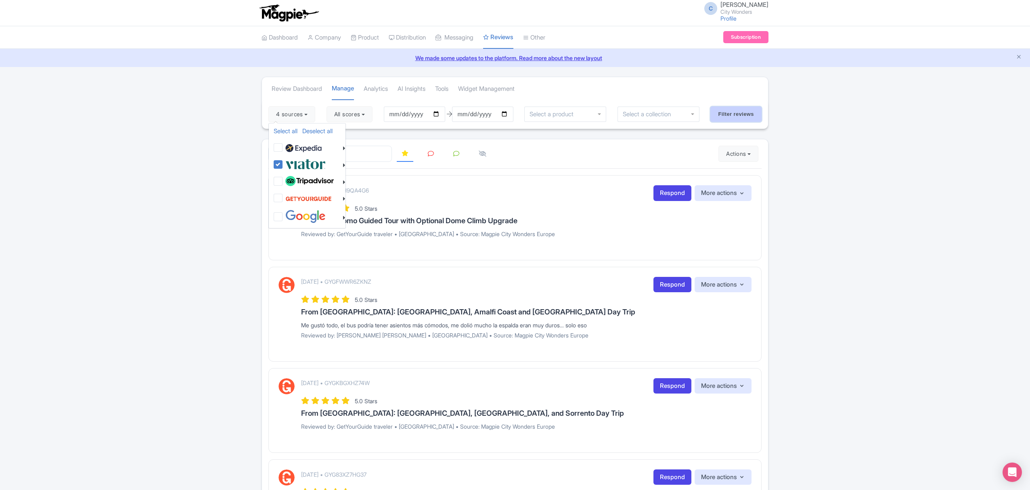
click at [731, 115] on input "Filter reviews" at bounding box center [736, 114] width 51 height 15
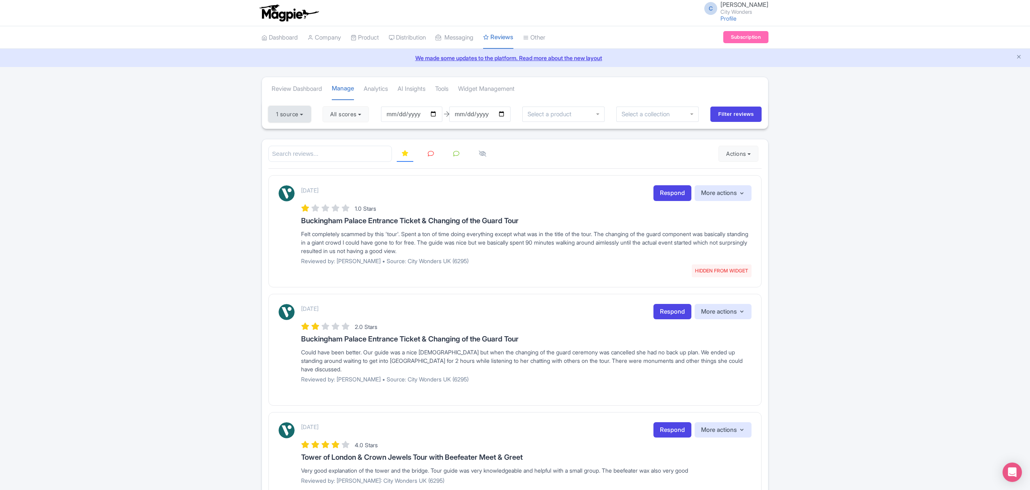
click at [295, 117] on button "1 source" at bounding box center [289, 114] width 42 height 16
click at [286, 131] on link "Select all" at bounding box center [286, 131] width 24 height 8
checkbox input "true"
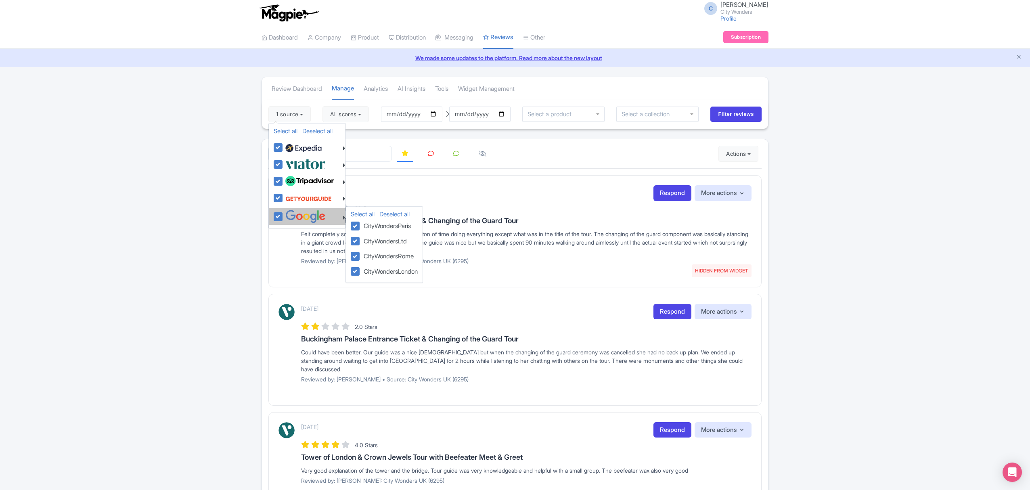
click at [283, 217] on label at bounding box center [304, 216] width 42 height 13
click at [283, 215] on input "checkbox" at bounding box center [285, 212] width 5 height 5
checkbox input "false"
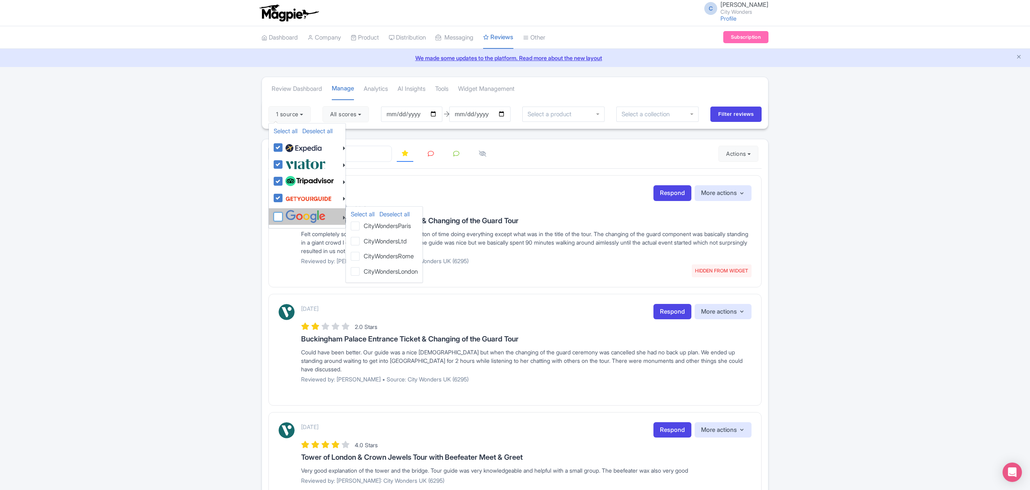
checkbox input "false"
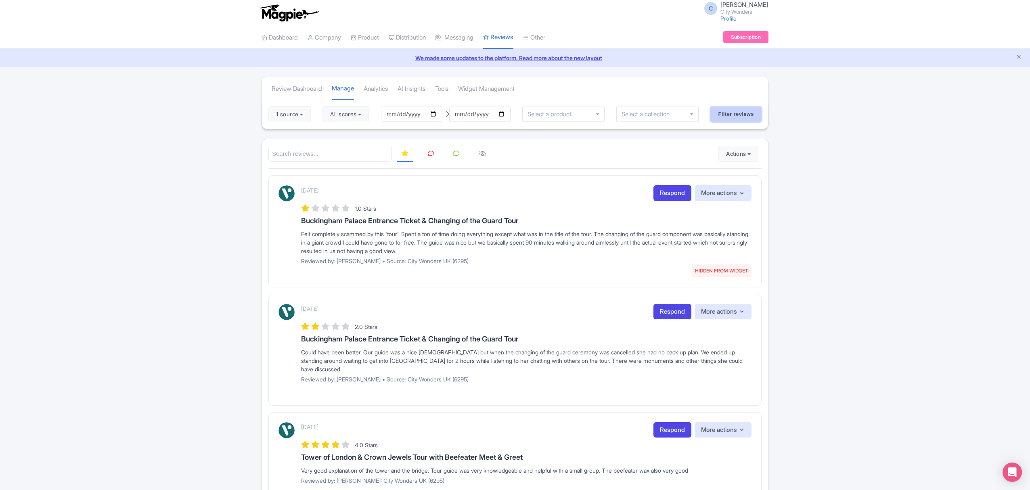
click at [727, 111] on input "Filter reviews" at bounding box center [736, 114] width 51 height 15
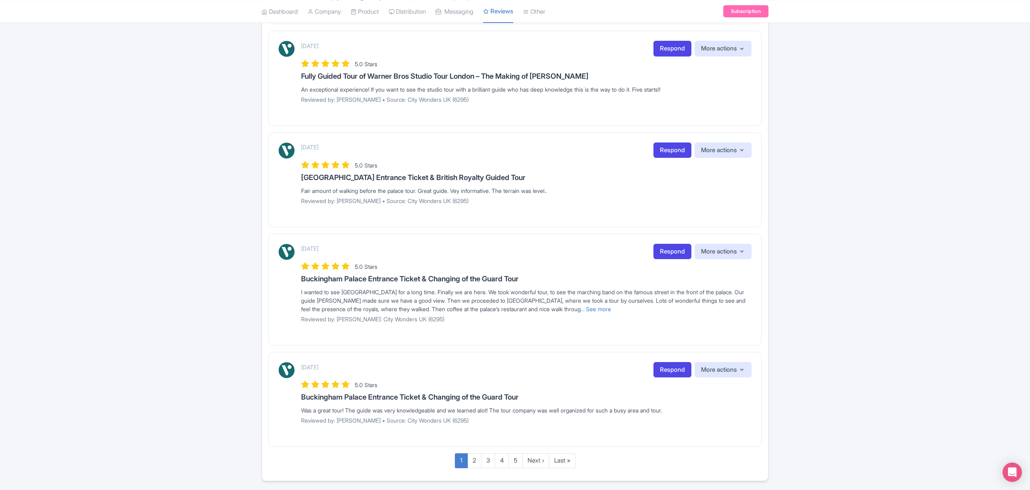
scroll to position [842, 0]
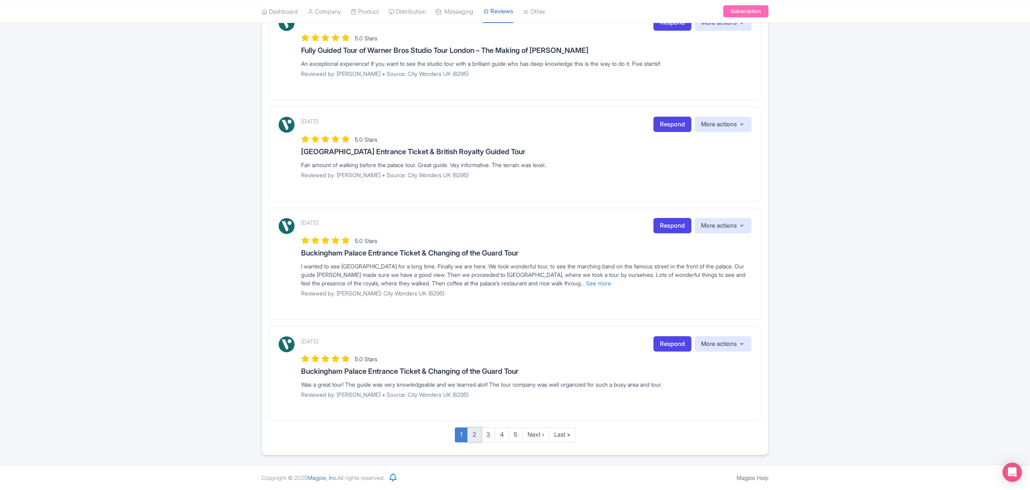
click at [472, 435] on link "2" at bounding box center [475, 435] width 14 height 15
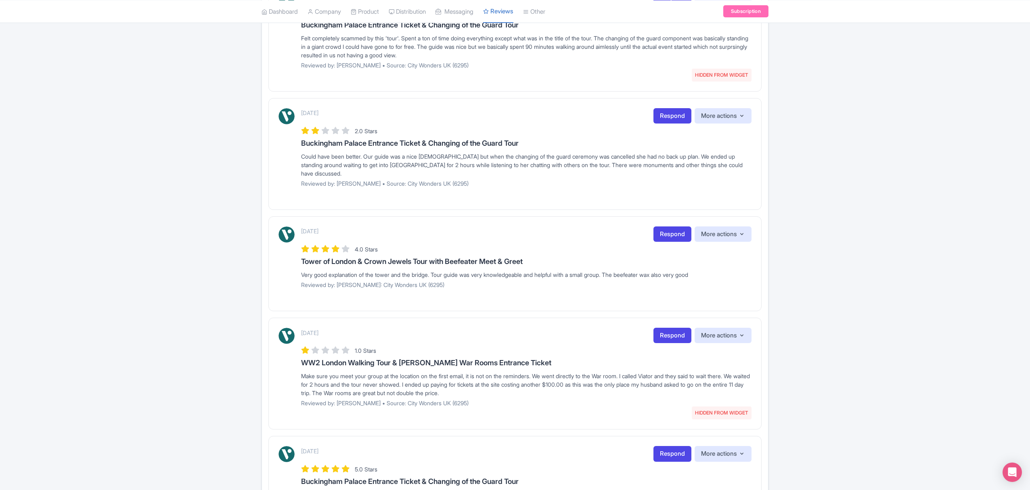
scroll to position [0, 0]
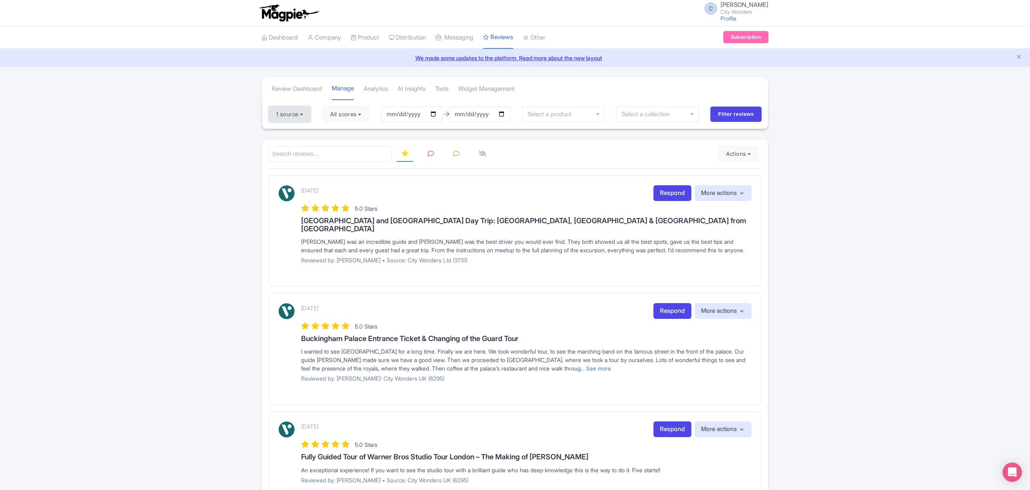
click at [299, 117] on button "1 source" at bounding box center [289, 114] width 42 height 16
click at [310, 115] on button "1 source" at bounding box center [289, 114] width 42 height 16
click at [292, 132] on link "Select all" at bounding box center [286, 131] width 24 height 8
checkbox input "true"
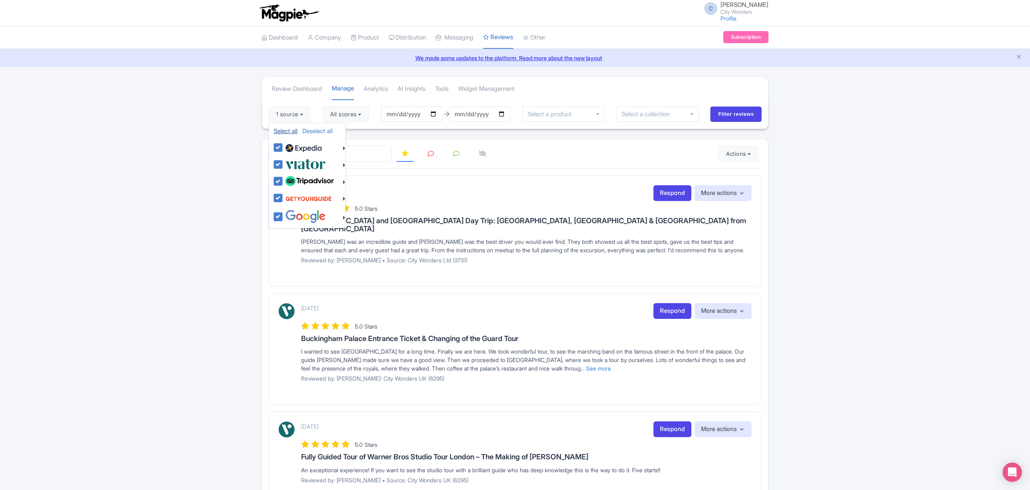
checkbox input "true"
click at [273, 220] on li "Select all Deselect all CityWondersParis CityWondersLtd CityWondersRome CityWon…" at bounding box center [307, 216] width 77 height 17
click at [309, 131] on link "Deselect all" at bounding box center [317, 131] width 30 height 8
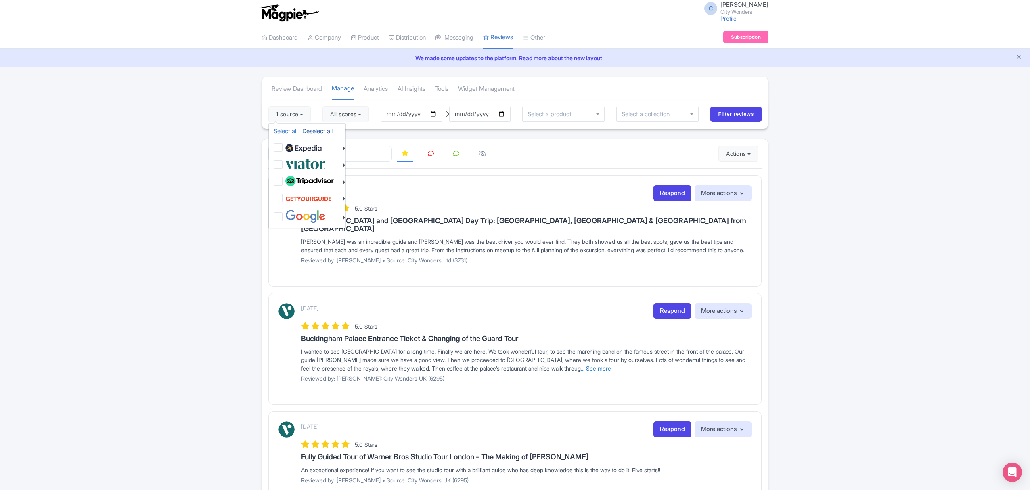
checkbox input "false"
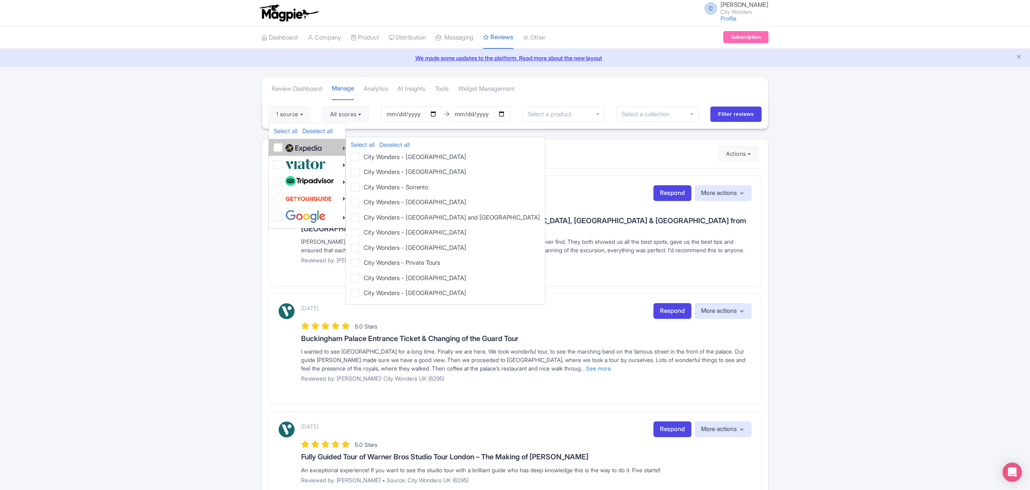
click at [283, 149] on label at bounding box center [302, 148] width 38 height 14
click at [283, 146] on input "checkbox" at bounding box center [285, 143] width 5 height 5
checkbox input "true"
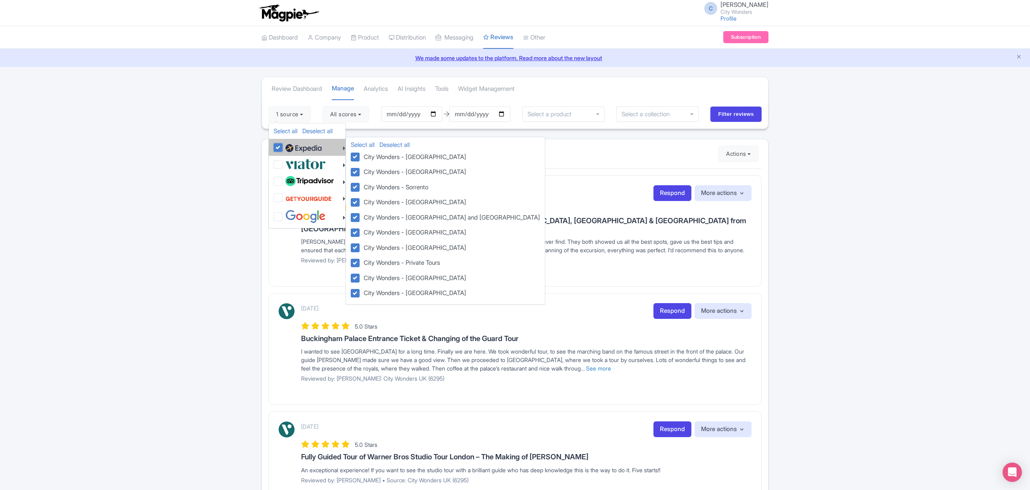
checkbox input "true"
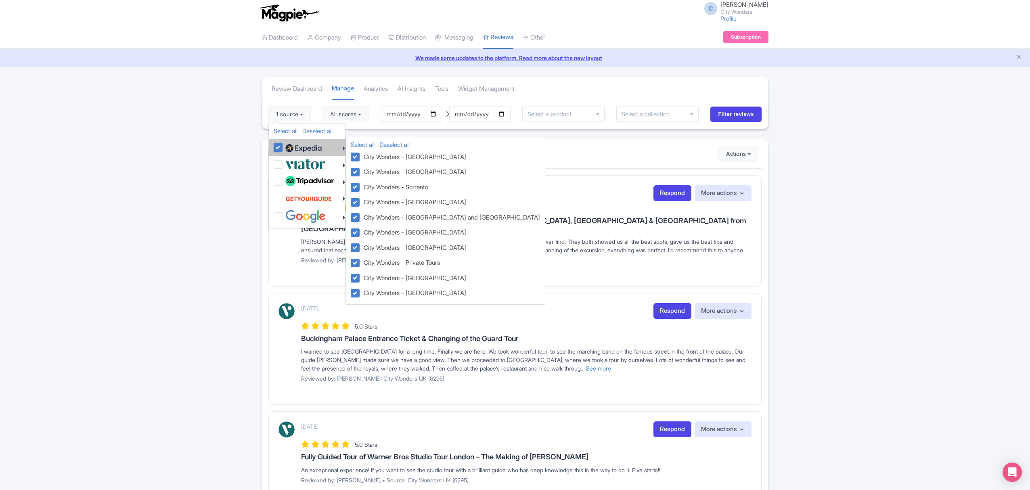
checkbox input "true"
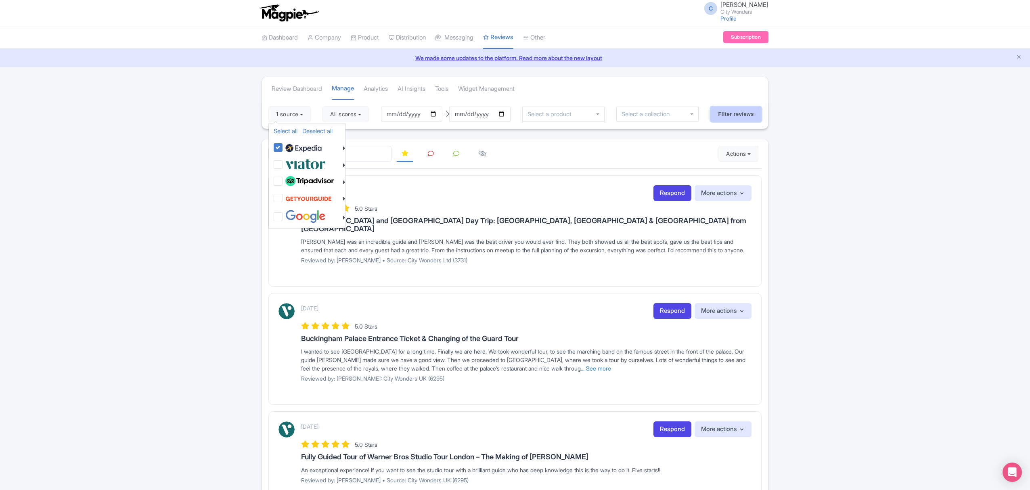
click at [732, 111] on input "Filter reviews" at bounding box center [736, 114] width 51 height 15
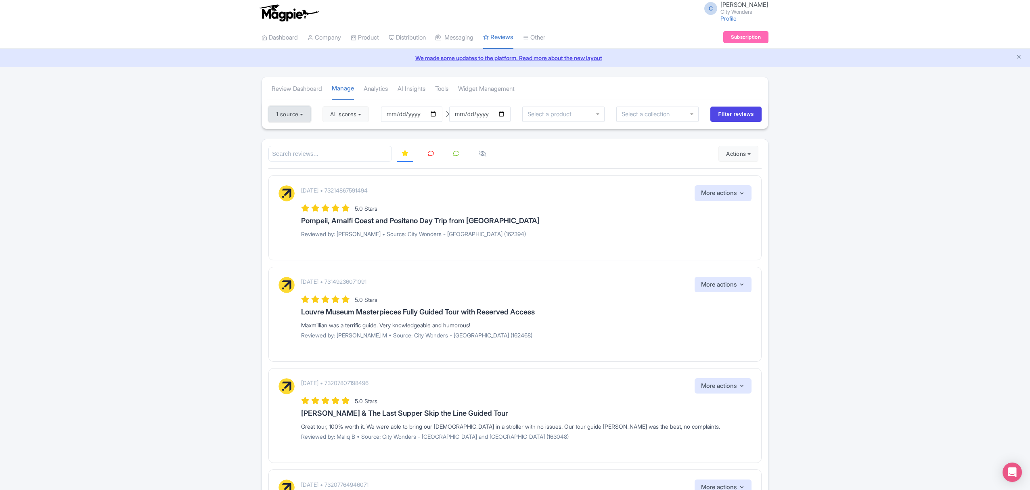
click at [309, 120] on button "1 source" at bounding box center [289, 114] width 42 height 16
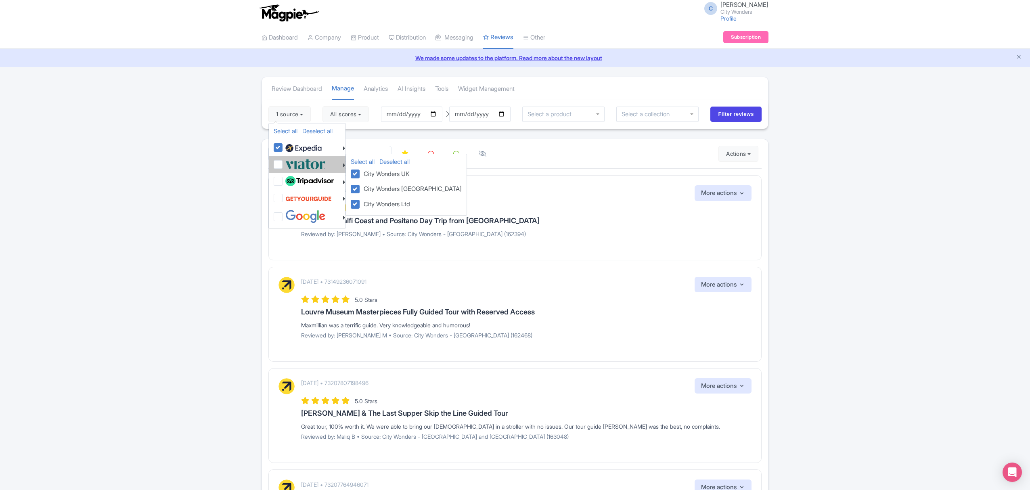
click at [283, 167] on label at bounding box center [304, 163] width 42 height 13
click at [283, 163] on input "checkbox" at bounding box center [285, 159] width 5 height 5
checkbox input "true"
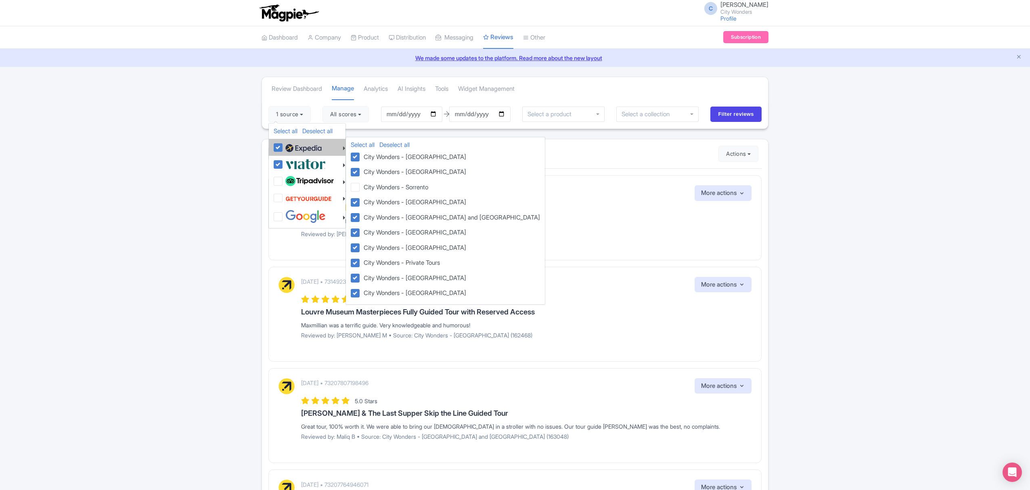
click at [283, 152] on label at bounding box center [302, 148] width 38 height 14
click at [283, 146] on input "checkbox" at bounding box center [285, 143] width 5 height 5
checkbox input "false"
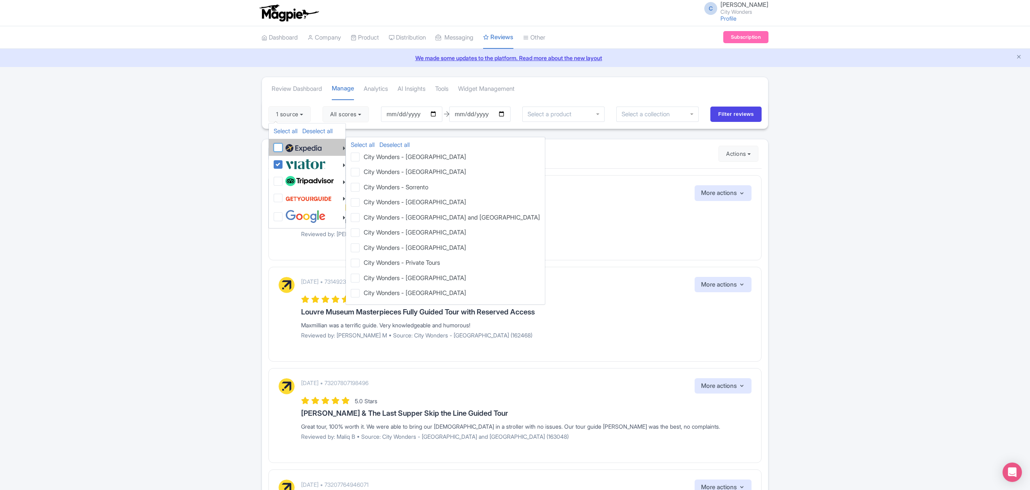
checkbox input "false"
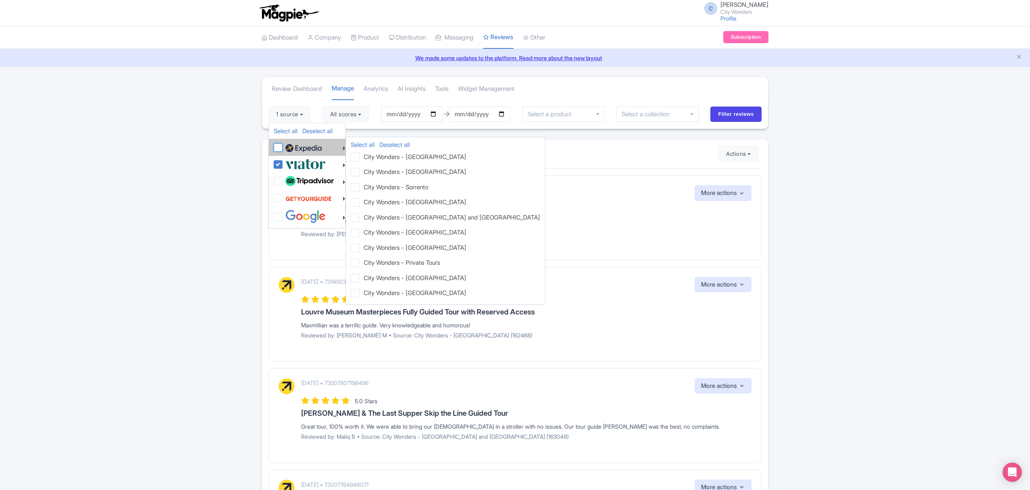
checkbox input "false"
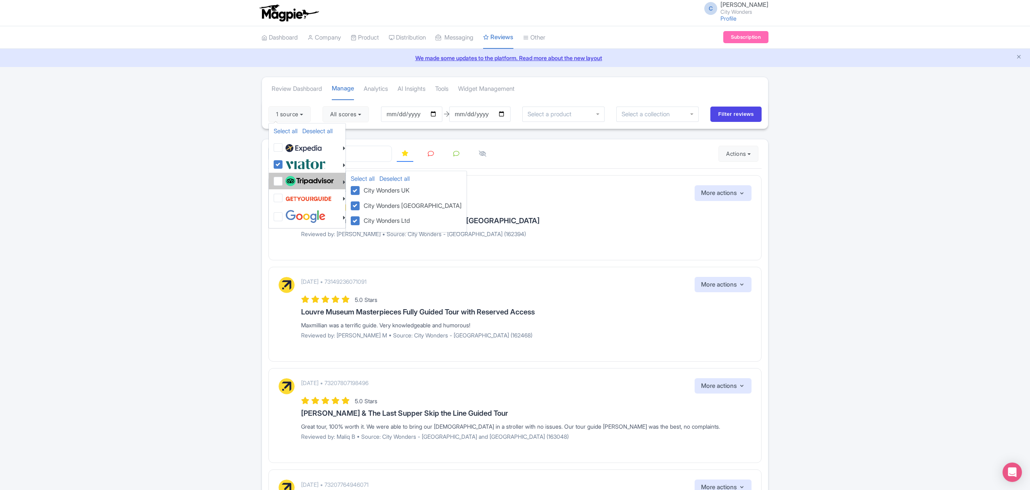
click at [283, 181] on label at bounding box center [308, 181] width 50 height 14
click at [283, 180] on input "checkbox" at bounding box center [285, 176] width 5 height 5
checkbox input "true"
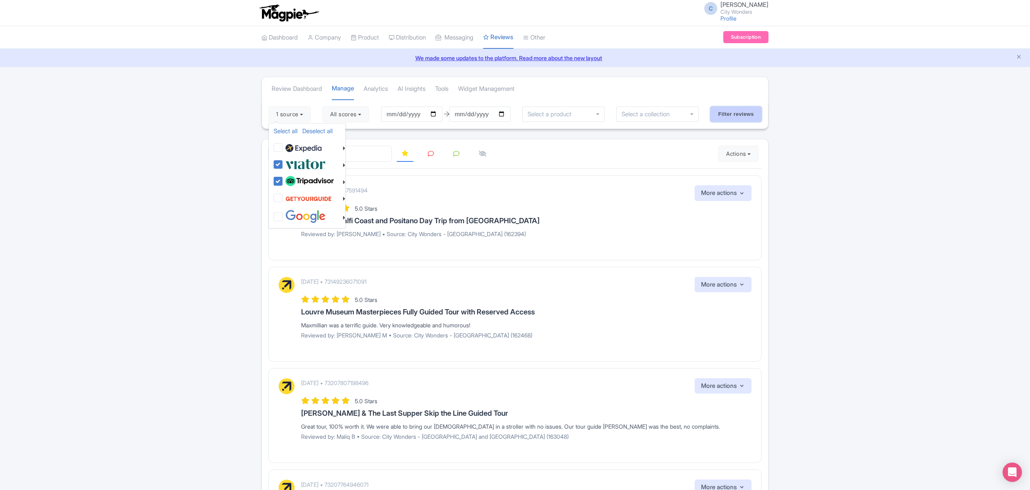
click at [732, 110] on input "Filter reviews" at bounding box center [736, 114] width 51 height 15
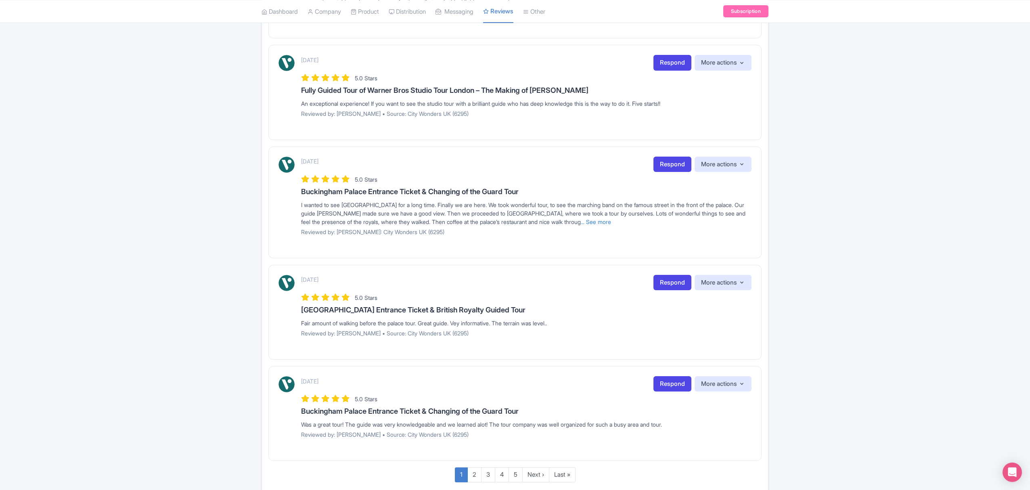
scroll to position [842, 0]
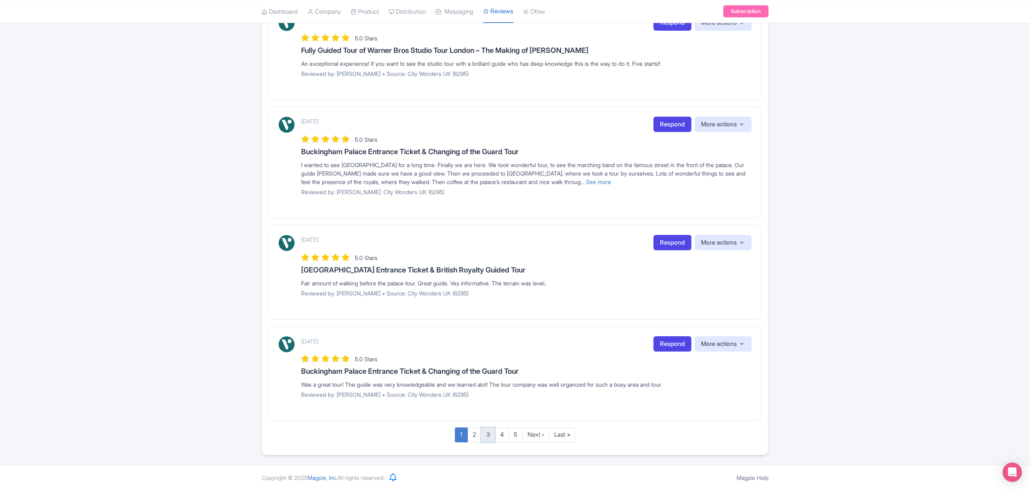
click at [491, 440] on link "3" at bounding box center [488, 435] width 14 height 15
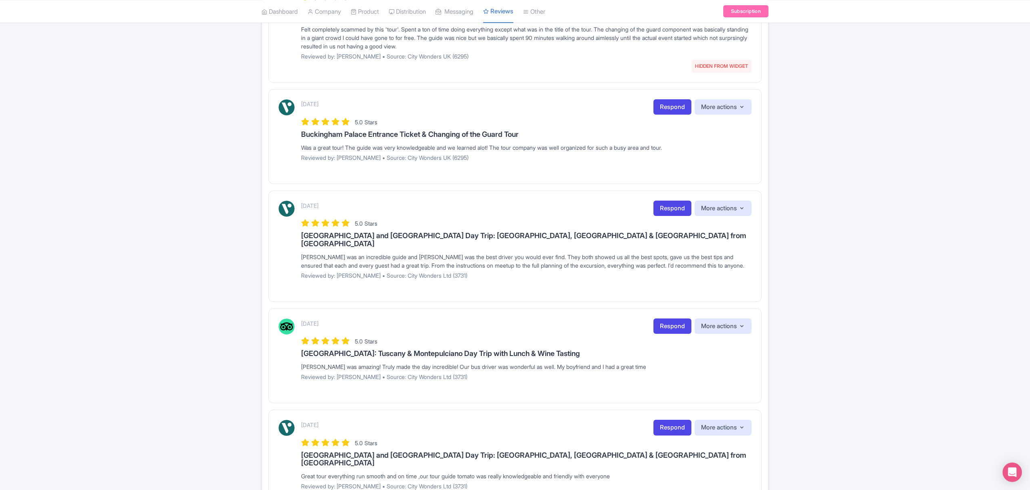
scroll to position [54, 0]
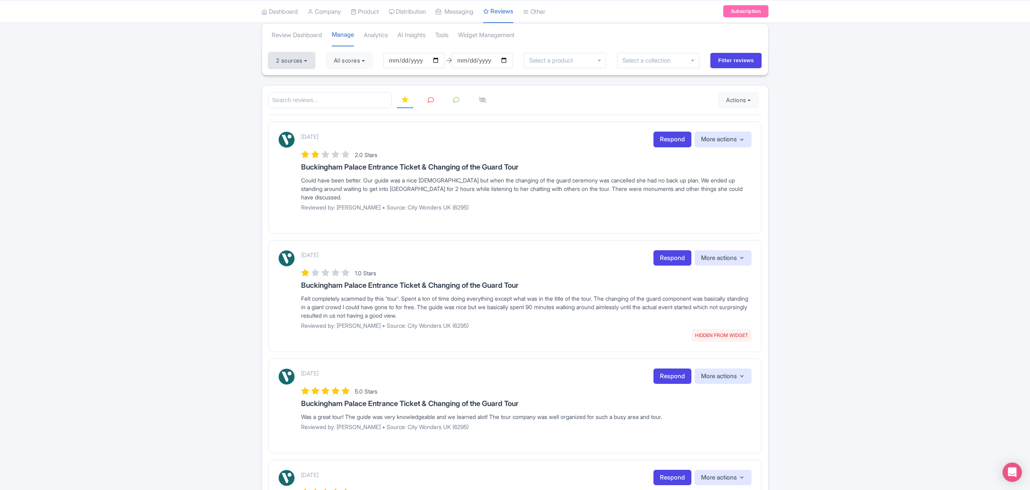
click at [286, 63] on button "2 sources" at bounding box center [291, 60] width 46 height 16
click at [287, 78] on link "Select all" at bounding box center [286, 77] width 24 height 8
checkbox input "true"
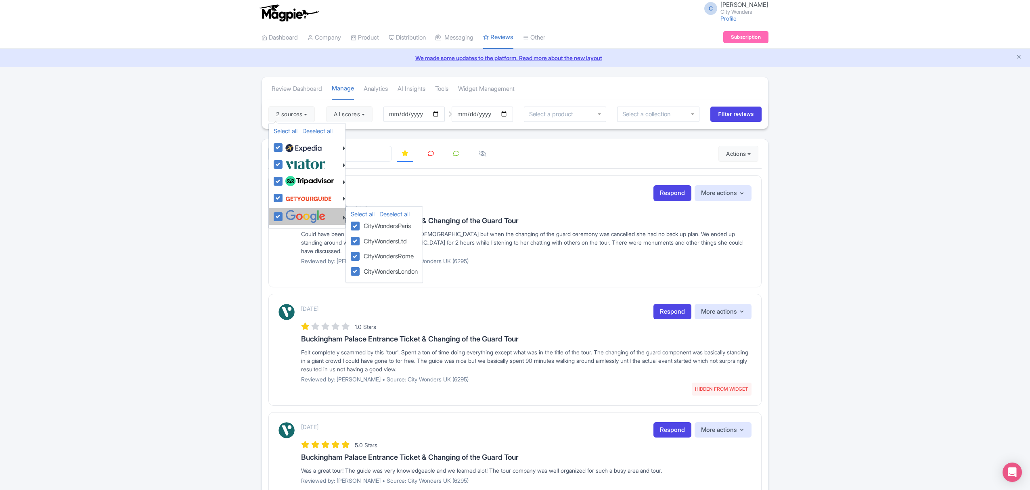
click at [283, 217] on label at bounding box center [304, 216] width 42 height 13
click at [283, 215] on input "checkbox" at bounding box center [285, 212] width 5 height 5
checkbox input "false"
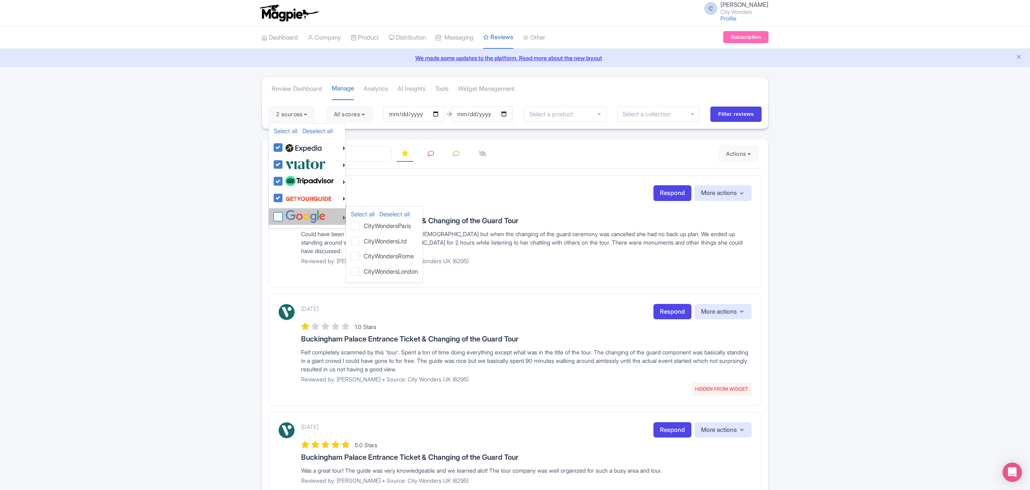
checkbox input "false"
click at [729, 112] on input "Filter reviews" at bounding box center [736, 114] width 51 height 15
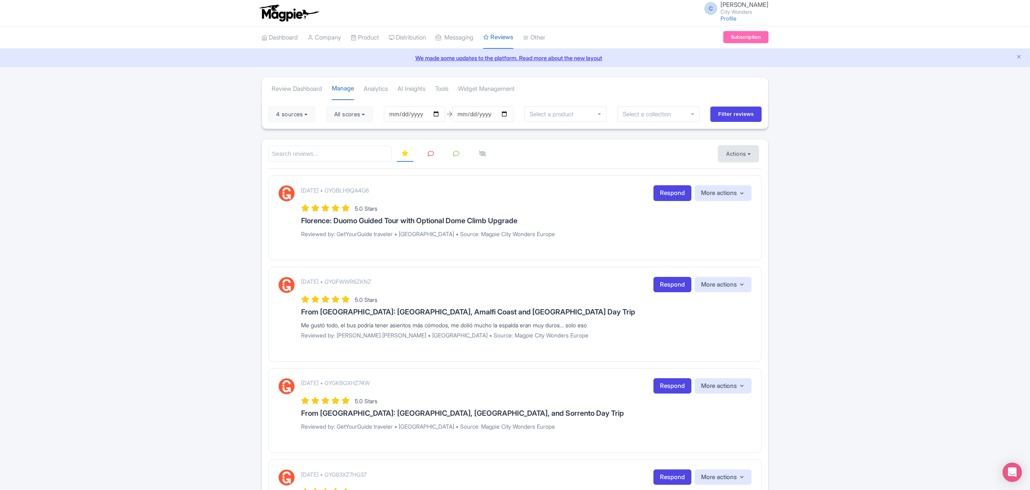
click at [724, 158] on button "Actions" at bounding box center [739, 154] width 40 height 16
click at [733, 184] on link "Download Reviews" at bounding box center [766, 188] width 95 height 13
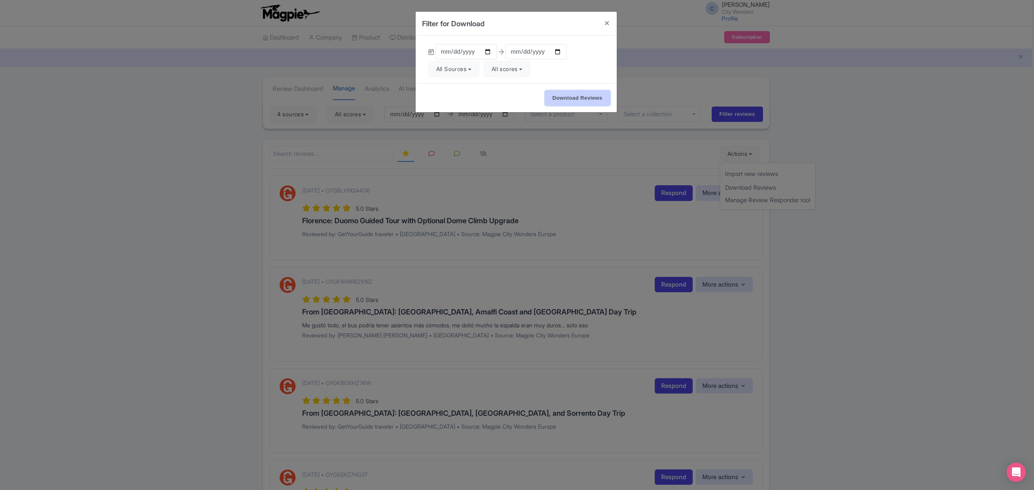
click at [589, 104] on input "Download Reviews" at bounding box center [577, 97] width 65 height 15
